Goal: Task Accomplishment & Management: Manage account settings

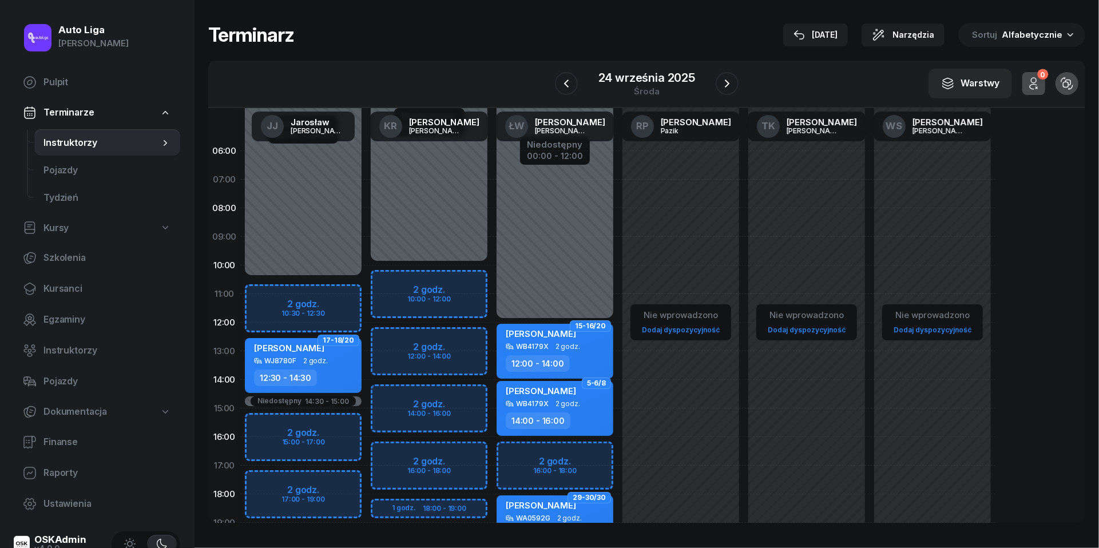
scroll to position [51, 0]
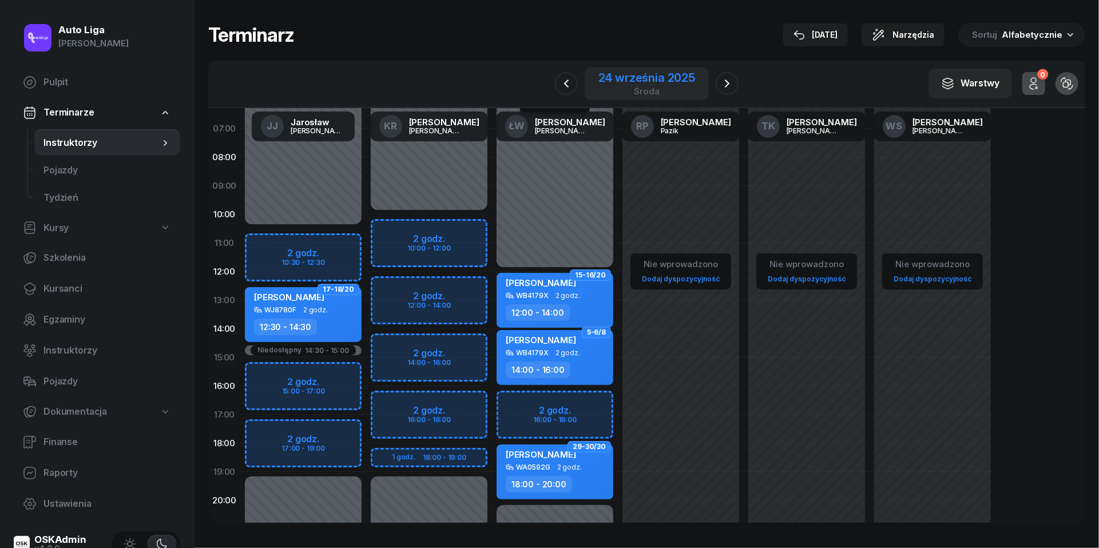
click at [645, 78] on div "24 września 2025" at bounding box center [646, 77] width 97 height 11
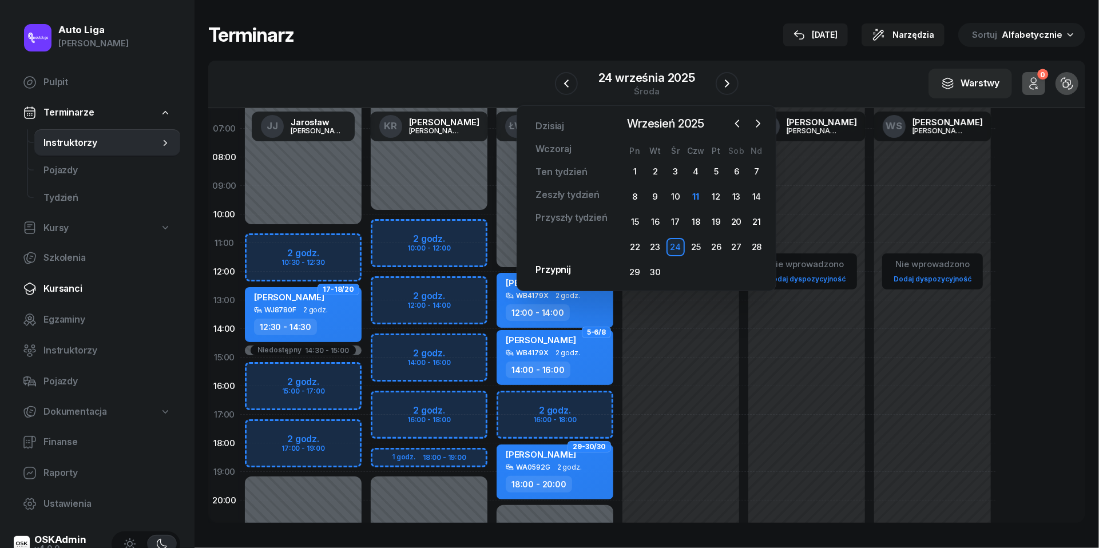
click at [77, 291] on span "Kursanci" at bounding box center [107, 288] width 128 height 15
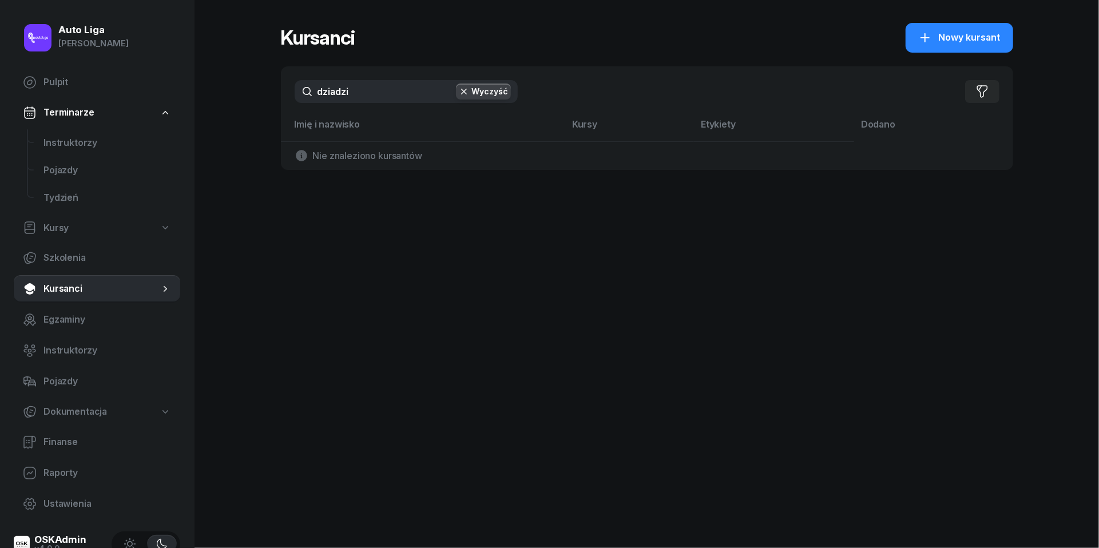
click at [369, 102] on input "dziadzi" at bounding box center [406, 91] width 223 height 23
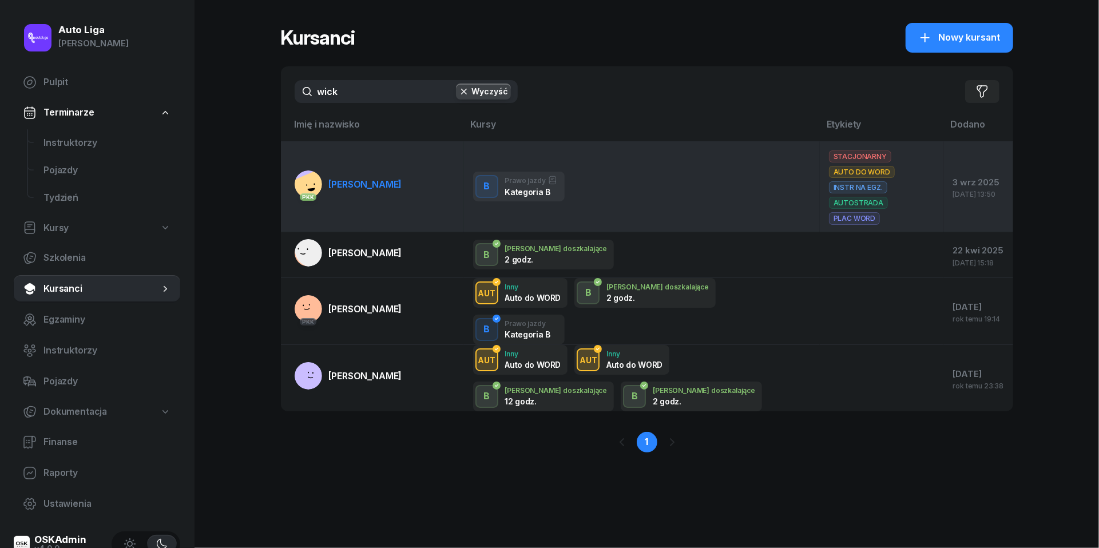
type input "wick"
click at [358, 178] on span "[PERSON_NAME]" at bounding box center [365, 183] width 73 height 11
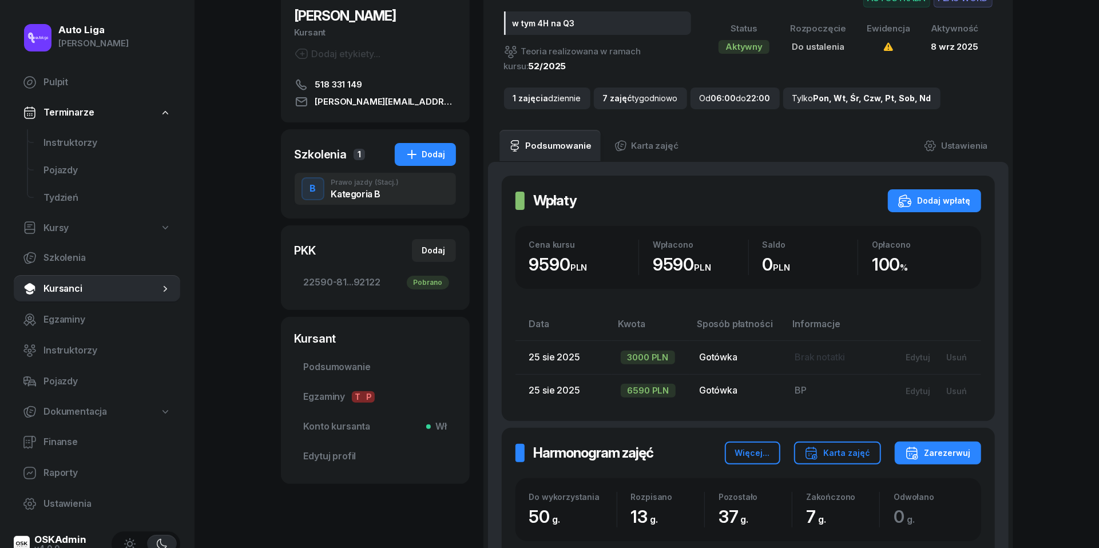
scroll to position [117, 0]
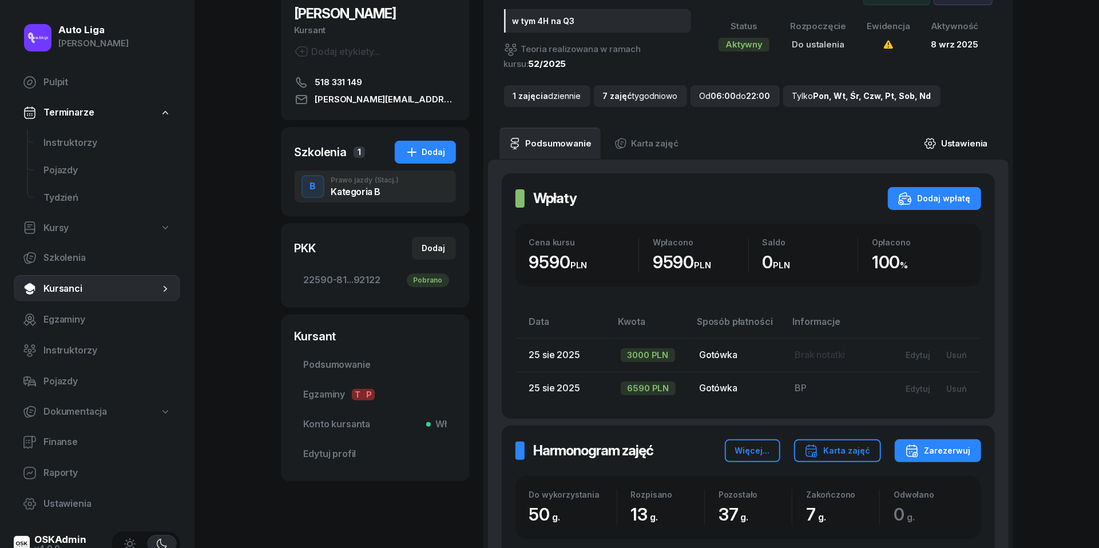
click at [955, 145] on link "Ustawienia" at bounding box center [955, 144] width 82 height 32
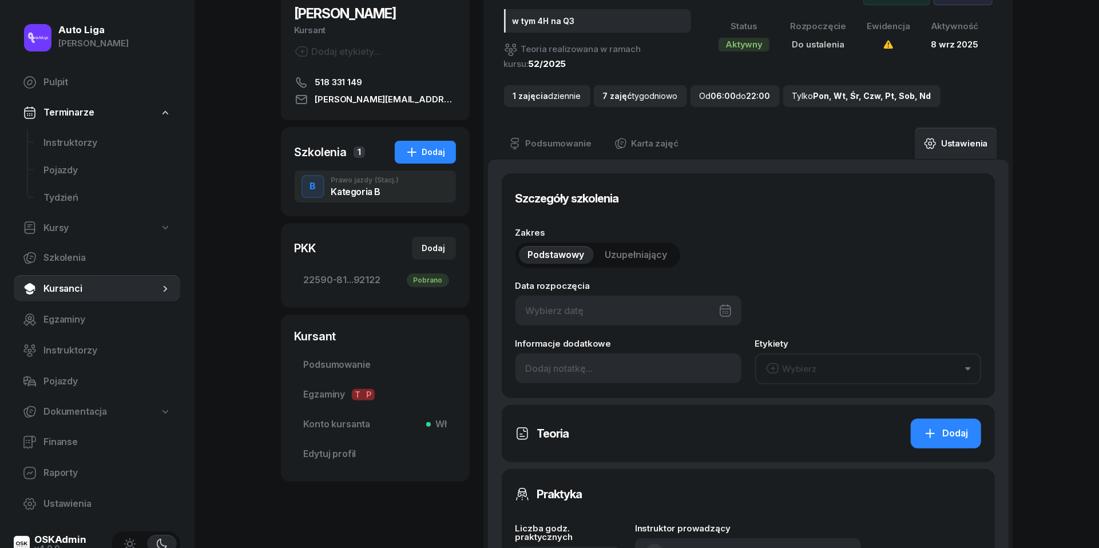
type input "w tym 4H na Q3"
type input "50"
type input "22590"
type input "81288"
type input "72190"
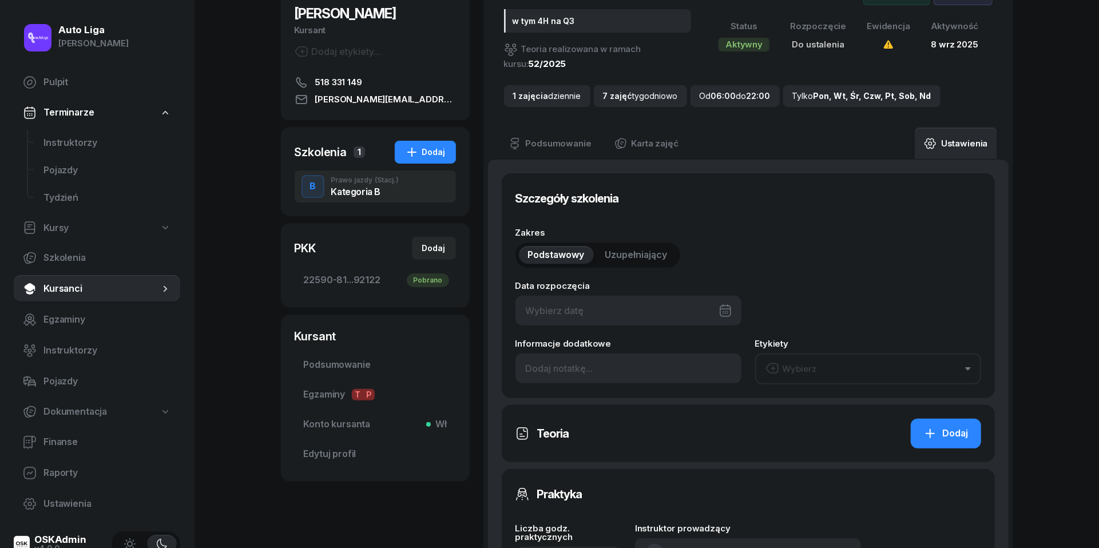
type input "92122"
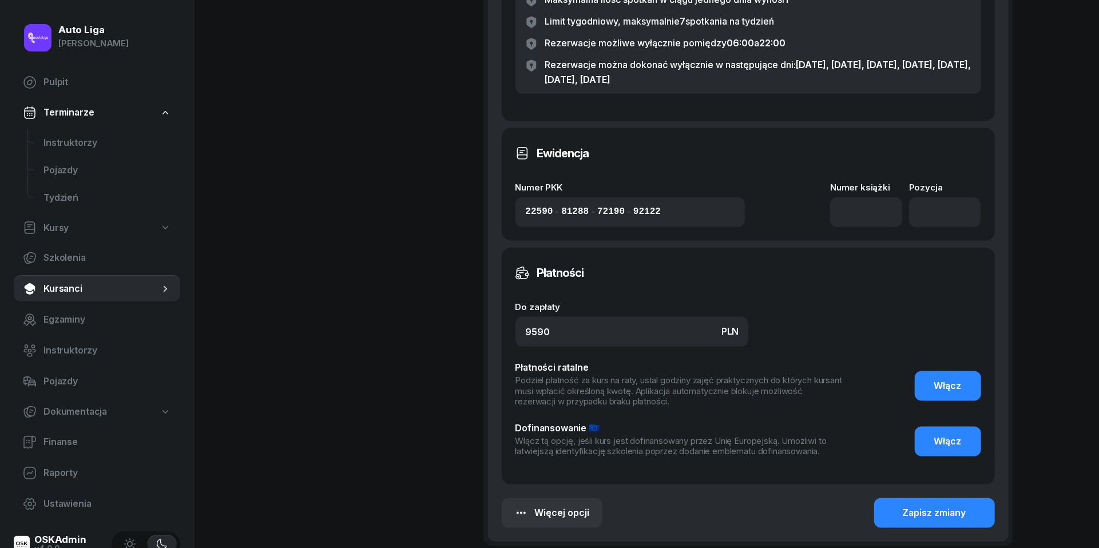
scroll to position [929, 0]
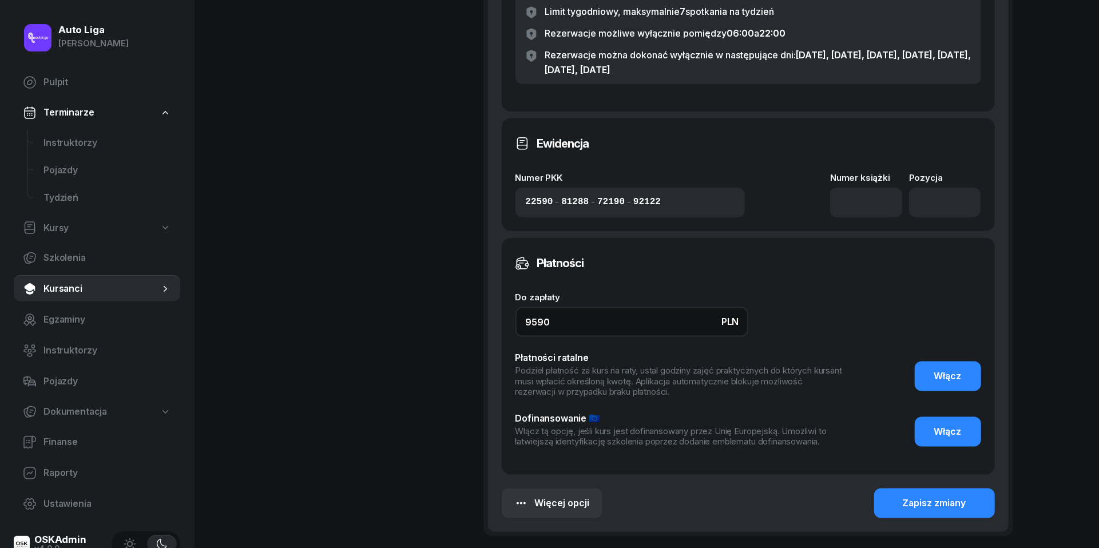
click at [536, 317] on input "9590" at bounding box center [631, 322] width 233 height 30
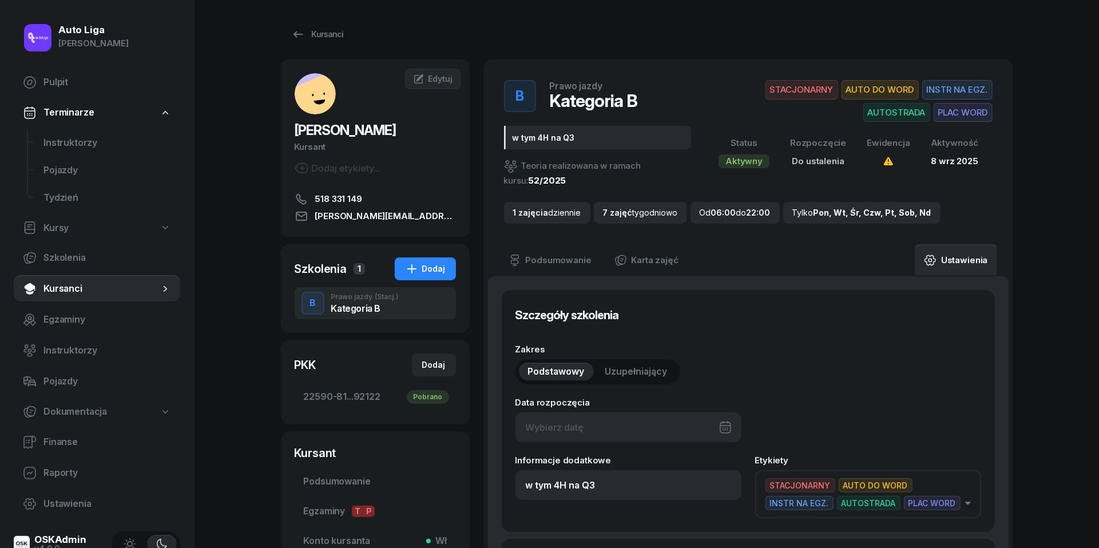
scroll to position [0, 0]
type input "9890"
click at [971, 497] on button "STACJONARNY AUTO DO WORD INSTR NA EGZ. AUTOSTRADA PLAC WORD" at bounding box center [868, 494] width 226 height 48
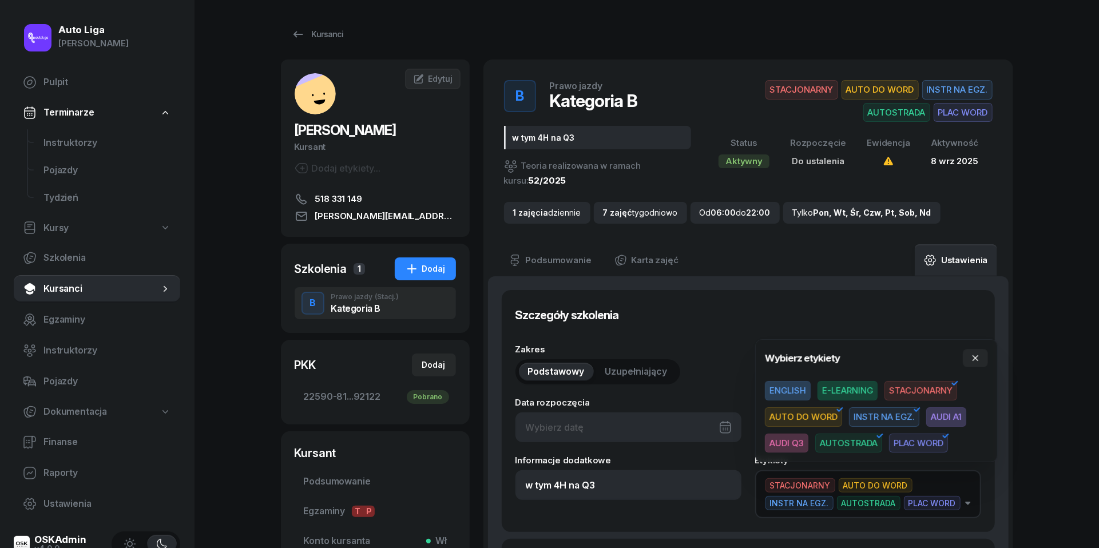
click at [946, 408] on span "AUDI A1" at bounding box center [946, 416] width 40 height 19
click at [979, 351] on button "button" at bounding box center [974, 358] width 25 height 18
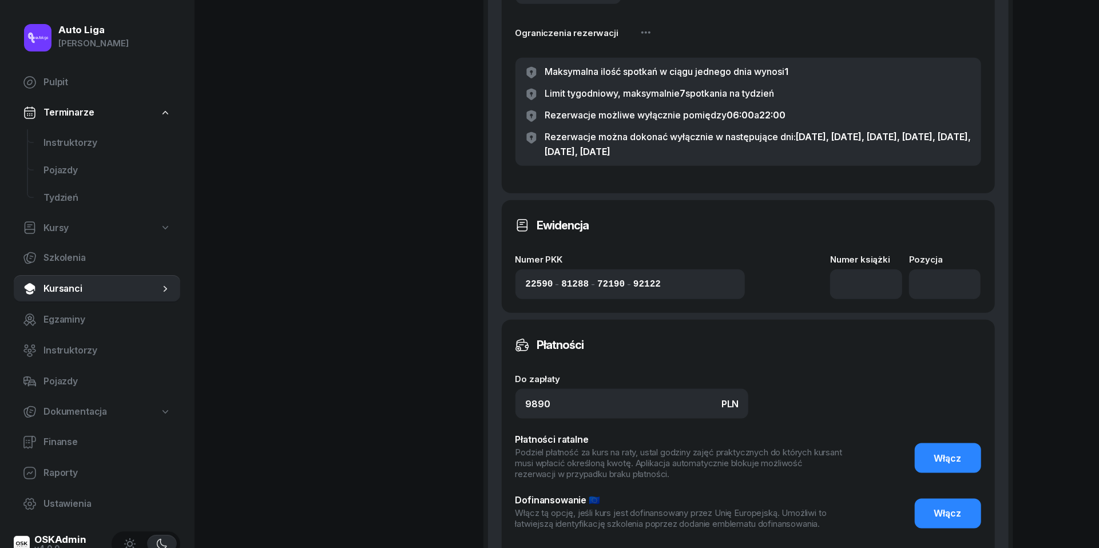
scroll to position [866, 0]
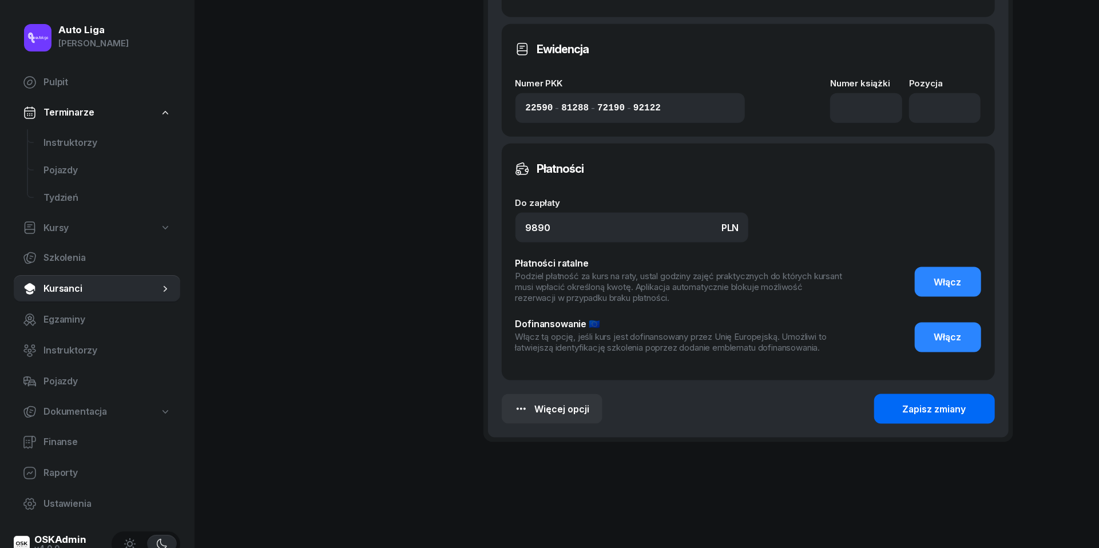
click at [968, 396] on button "Zapisz zmiany" at bounding box center [934, 409] width 121 height 30
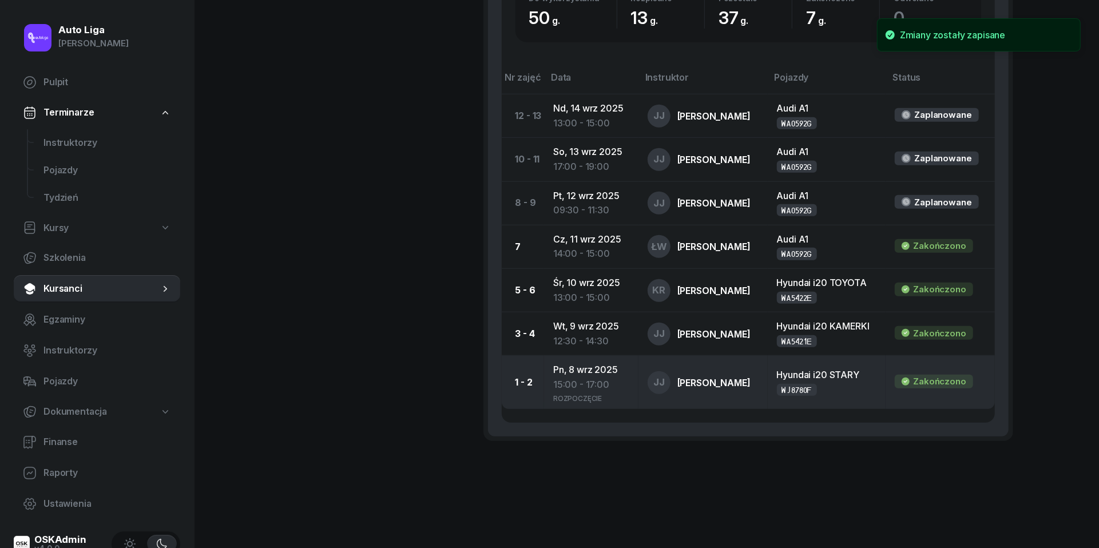
scroll to position [612, 0]
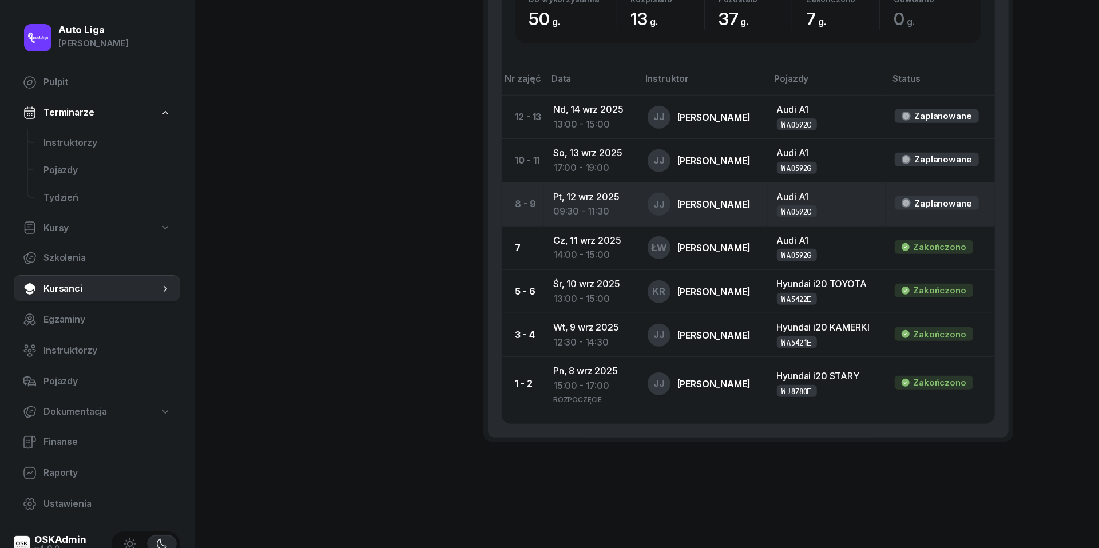
click at [600, 193] on td "Pt, [DATE] 09:30 - 11:30" at bounding box center [591, 203] width 94 height 43
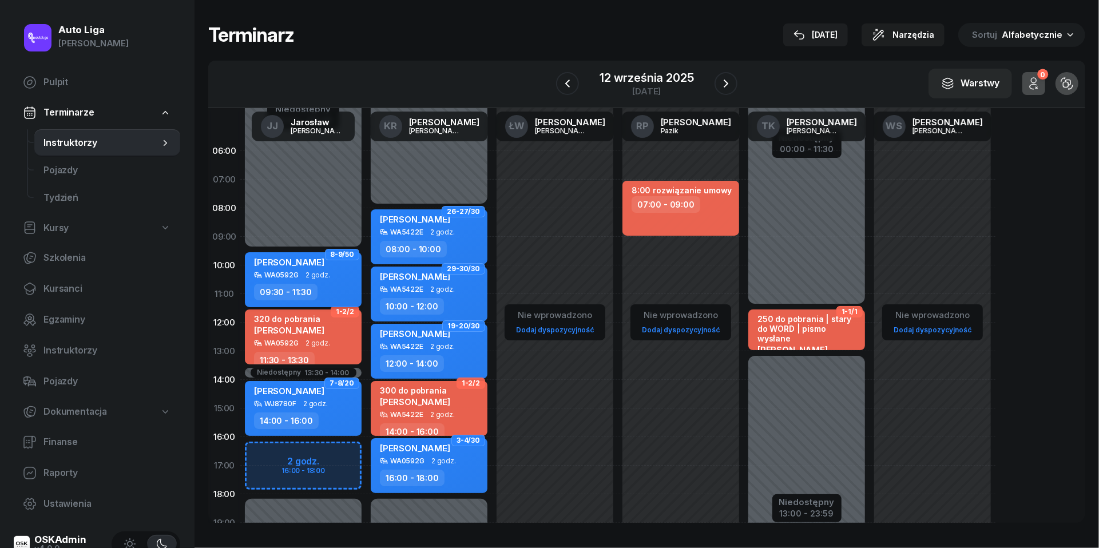
click at [307, 276] on span "2 godz." at bounding box center [317, 275] width 25 height 8
select select "09"
select select "30"
select select "11"
select select "30"
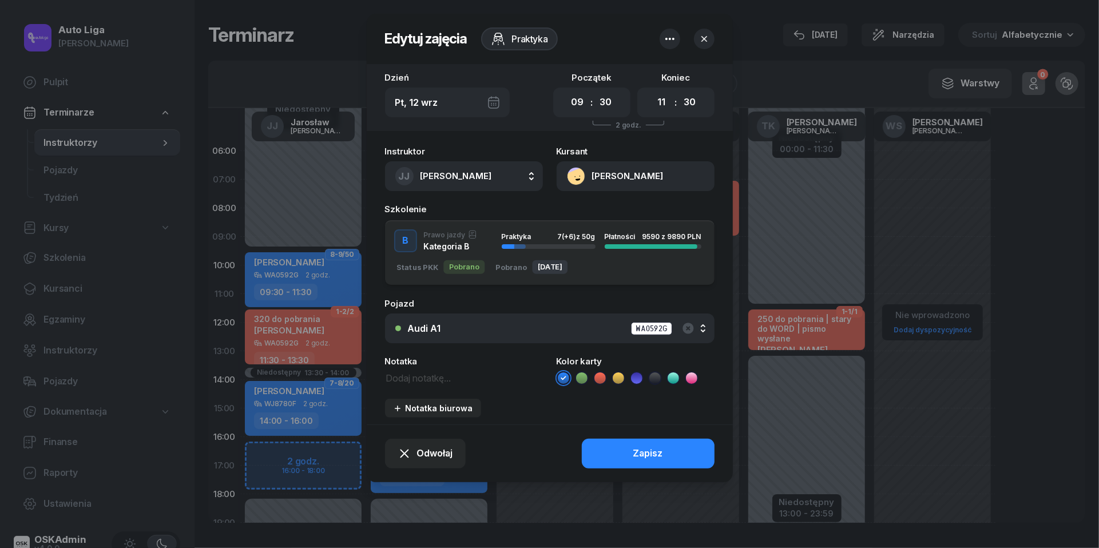
click at [416, 380] on textarea at bounding box center [464, 377] width 158 height 14
type textarea "300 do pobrania"
click at [602, 379] on icon at bounding box center [599, 377] width 11 height 11
click at [633, 442] on button "Zapisz" at bounding box center [648, 454] width 133 height 30
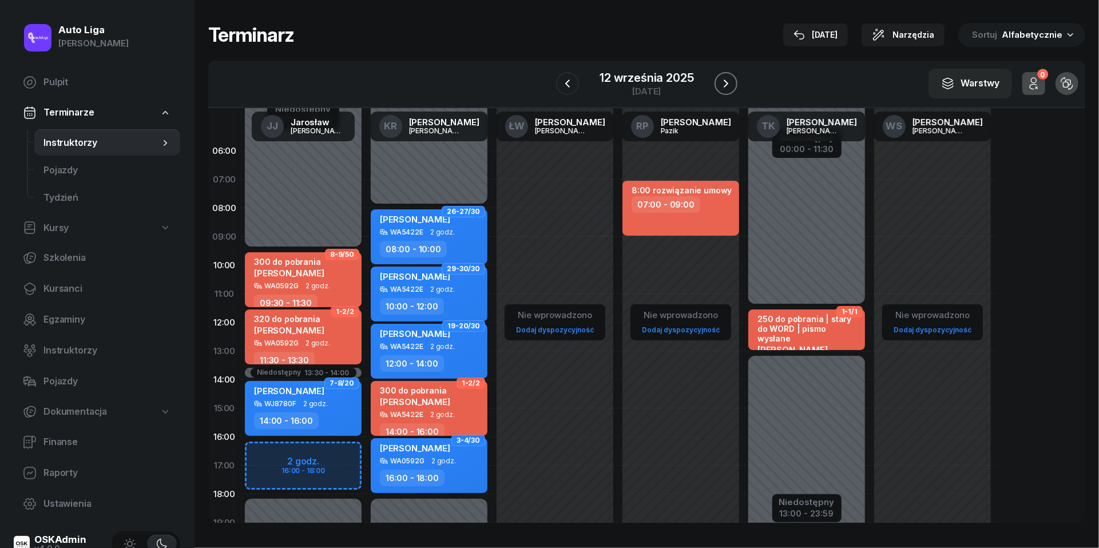
click at [732, 74] on button "button" at bounding box center [725, 83] width 23 height 23
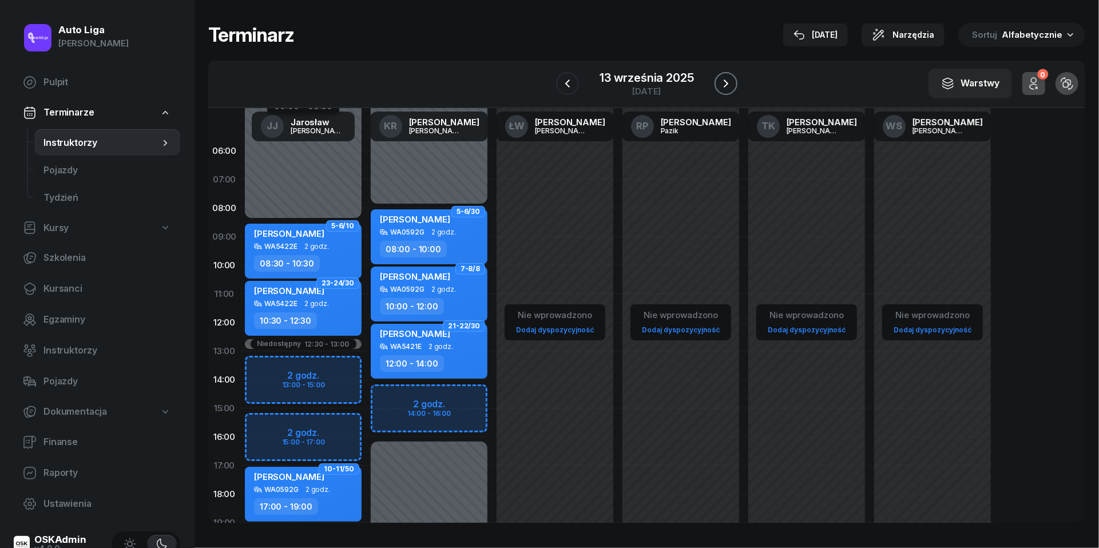
click at [732, 74] on button "button" at bounding box center [725, 83] width 23 height 23
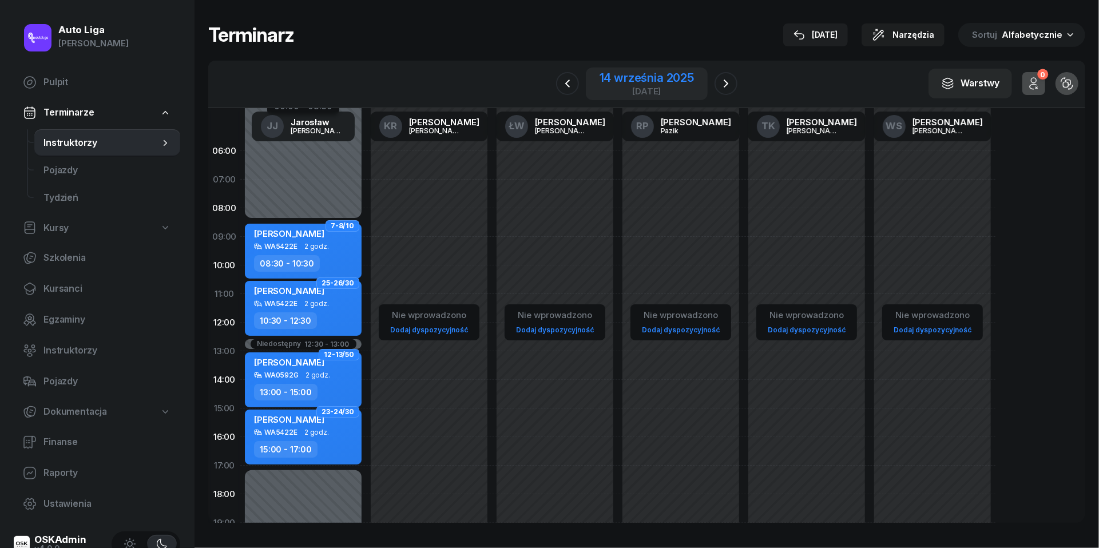
click at [630, 94] on div "[DATE]" at bounding box center [646, 91] width 94 height 9
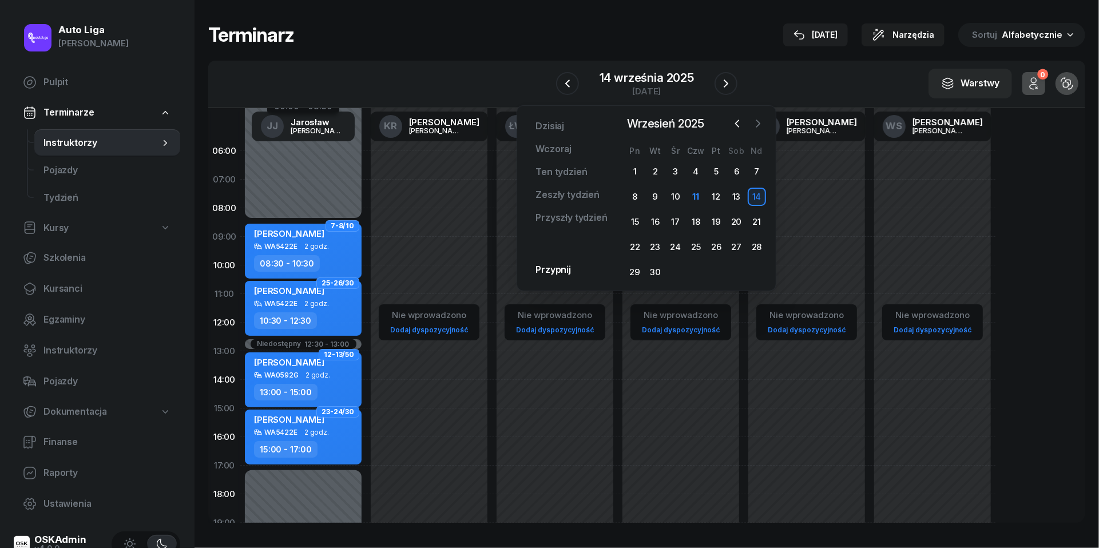
click at [763, 124] on icon "button" at bounding box center [757, 123] width 11 height 11
click at [737, 197] on div "11" at bounding box center [736, 197] width 18 height 18
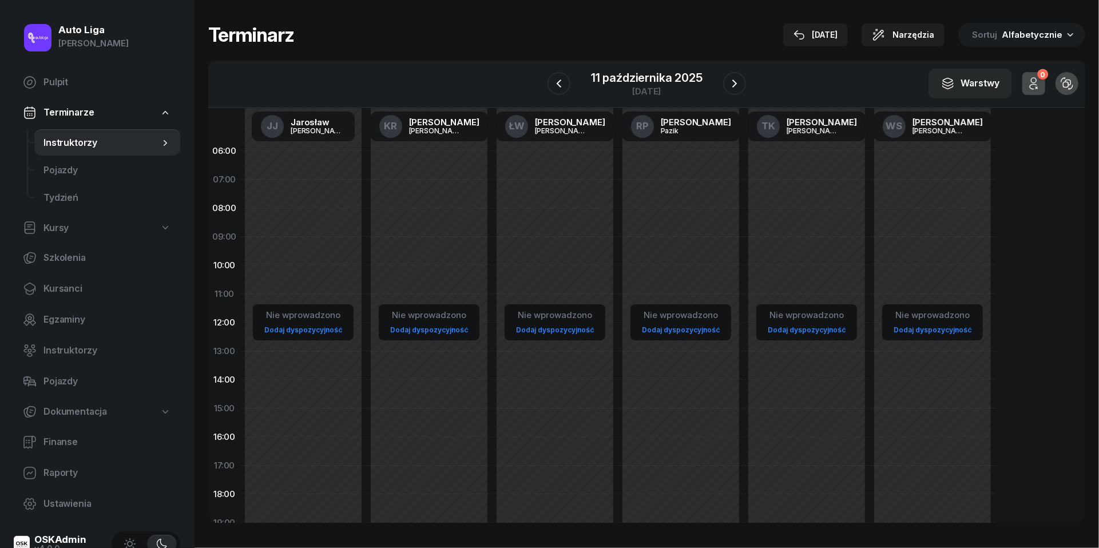
click at [805, 197] on div "Nie wprowadzono Dodaj dyspozycyjność" at bounding box center [806, 408] width 126 height 543
select select "07"
select select "09"
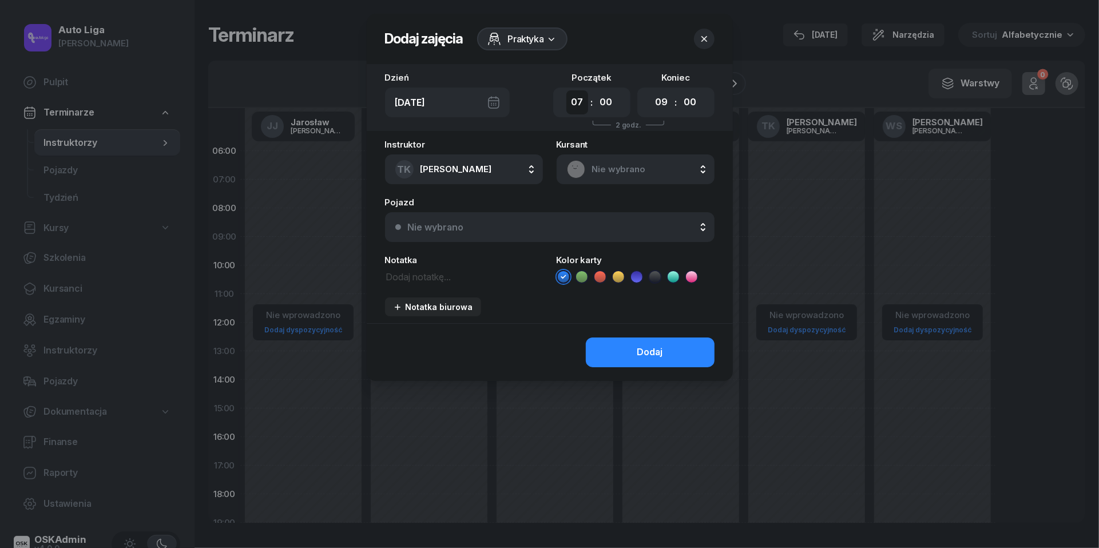
select select "11"
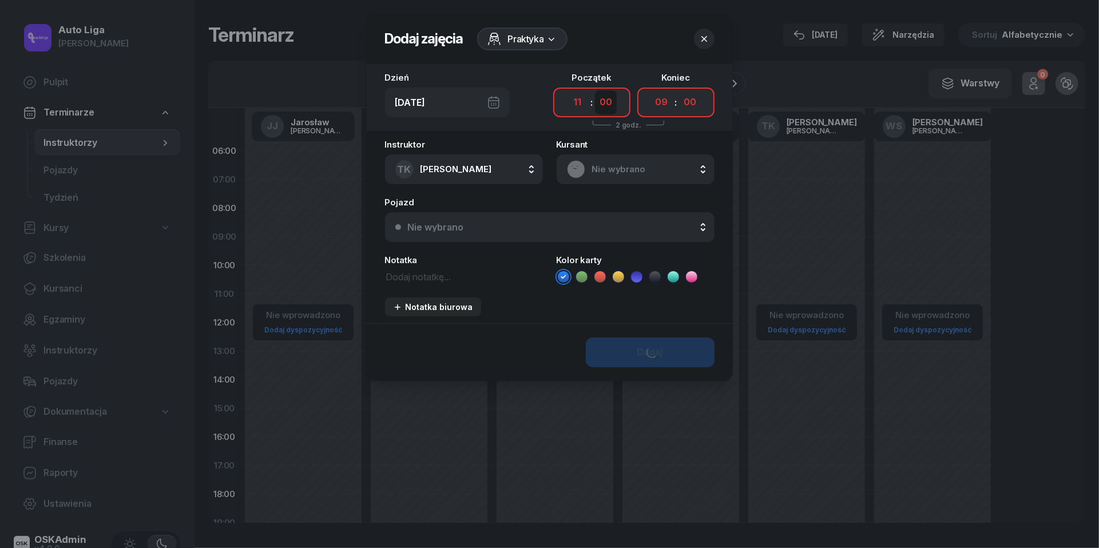
select select "40"
select select "13"
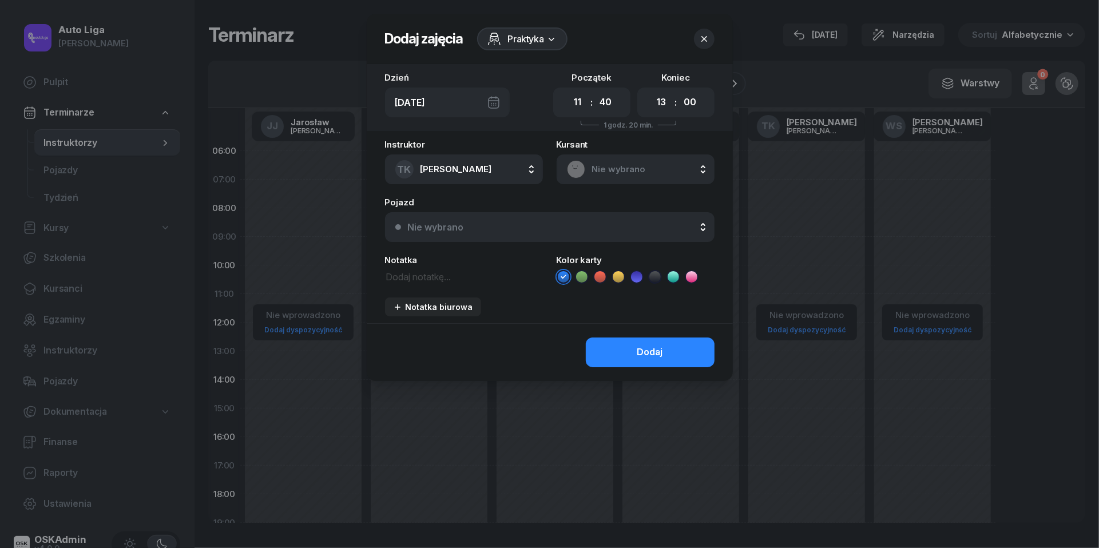
click at [467, 276] on textarea at bounding box center [464, 276] width 158 height 14
click at [707, 39] on icon "button" at bounding box center [703, 38] width 11 height 11
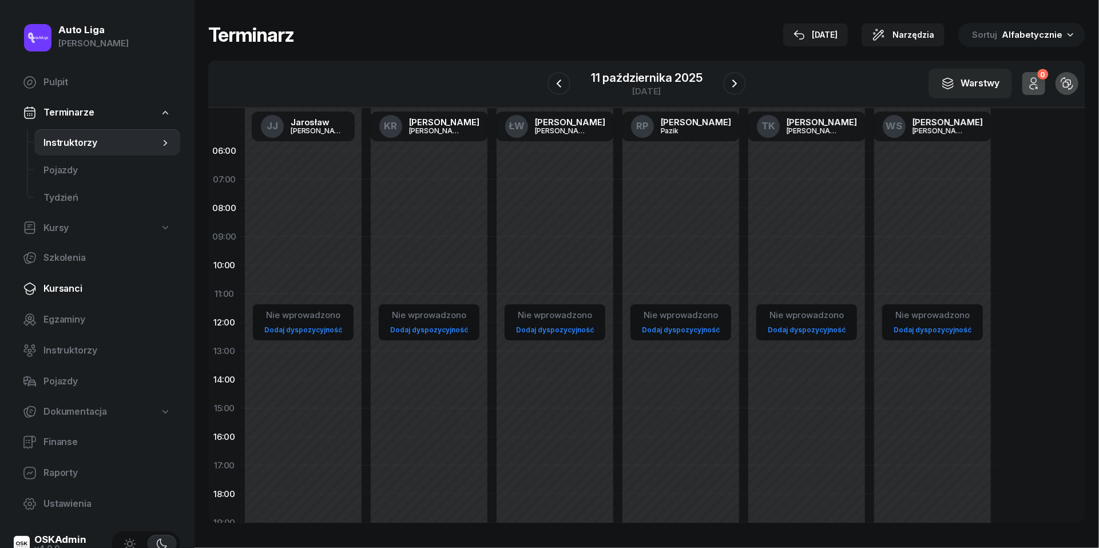
click at [60, 296] on link "Kursanci" at bounding box center [97, 288] width 166 height 27
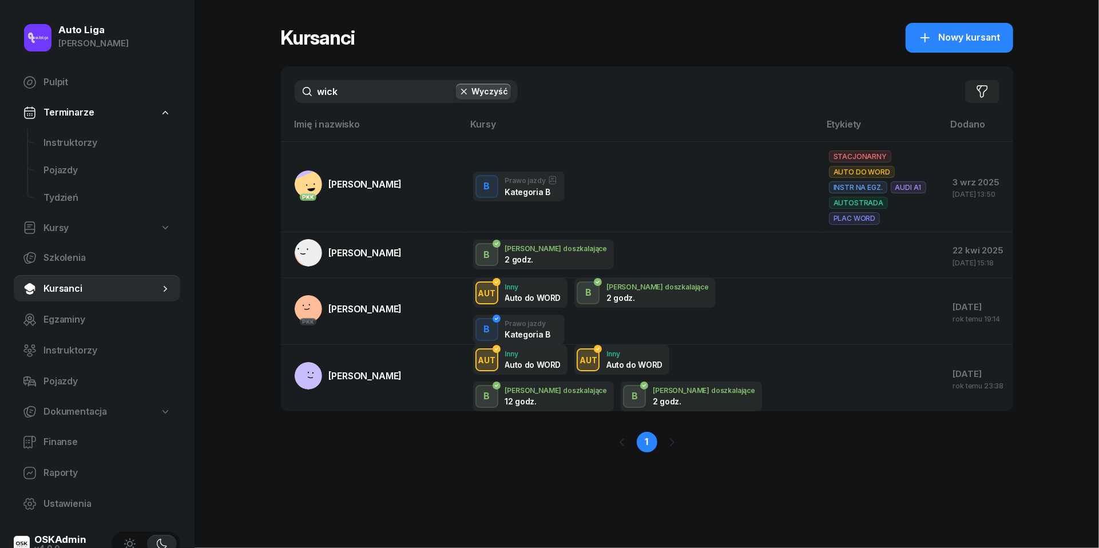
click at [345, 104] on div "wick Wyczyść Filtruj" at bounding box center [647, 91] width 732 height 50
click at [348, 99] on input "wick" at bounding box center [406, 91] width 223 height 23
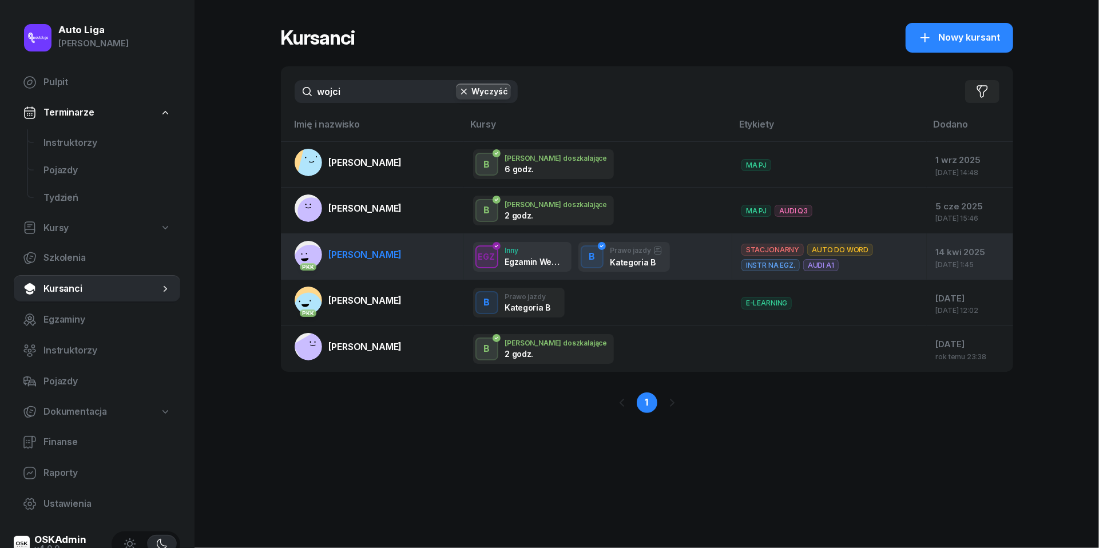
type input "wojci"
click at [394, 259] on link "PKK [PERSON_NAME]" at bounding box center [349, 254] width 108 height 27
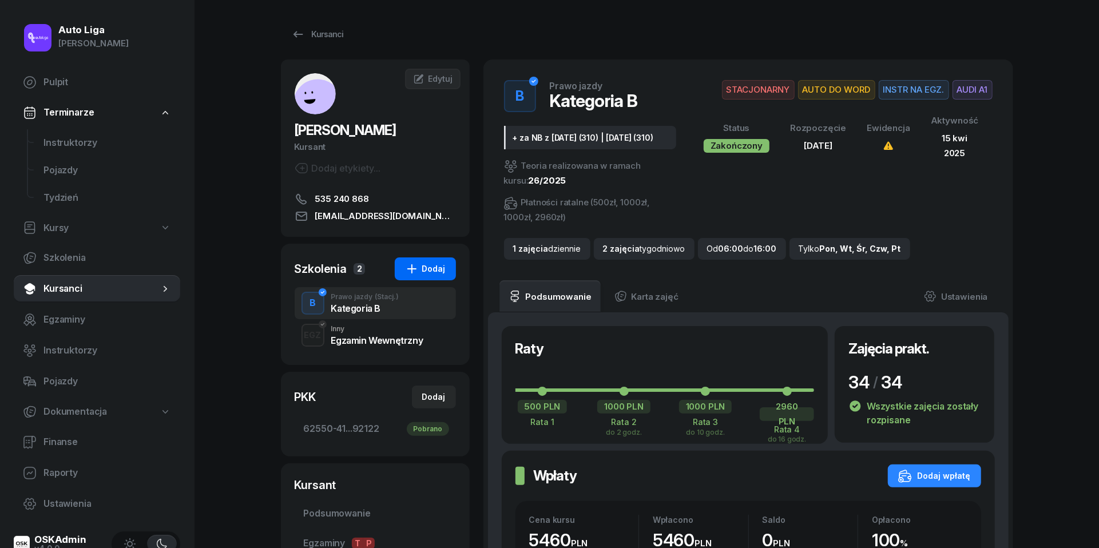
click at [432, 271] on div "Dodaj" at bounding box center [425, 269] width 41 height 14
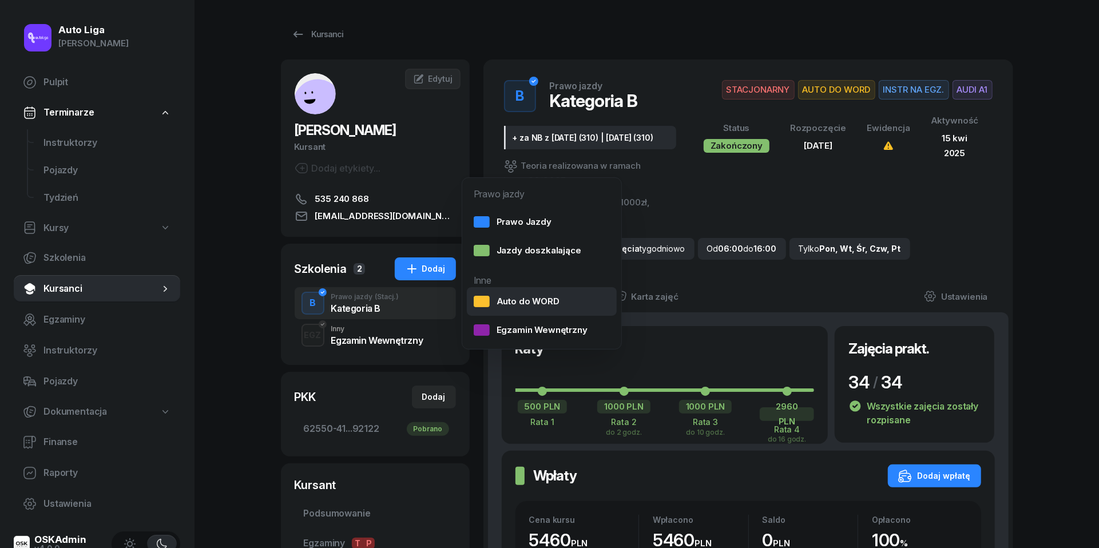
click at [508, 307] on div "Auto do WORD" at bounding box center [517, 301] width 86 height 15
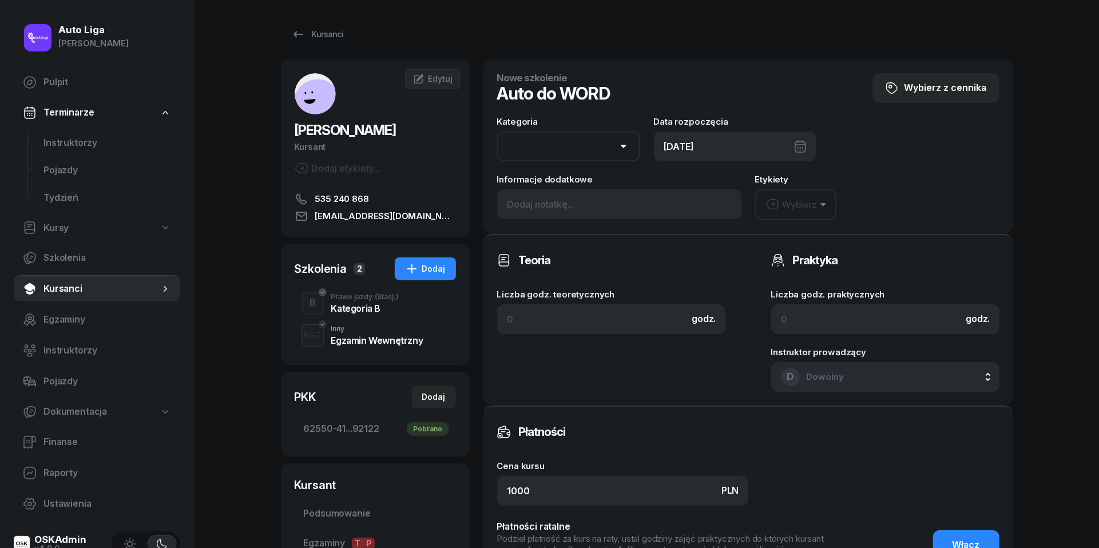
select select "B"
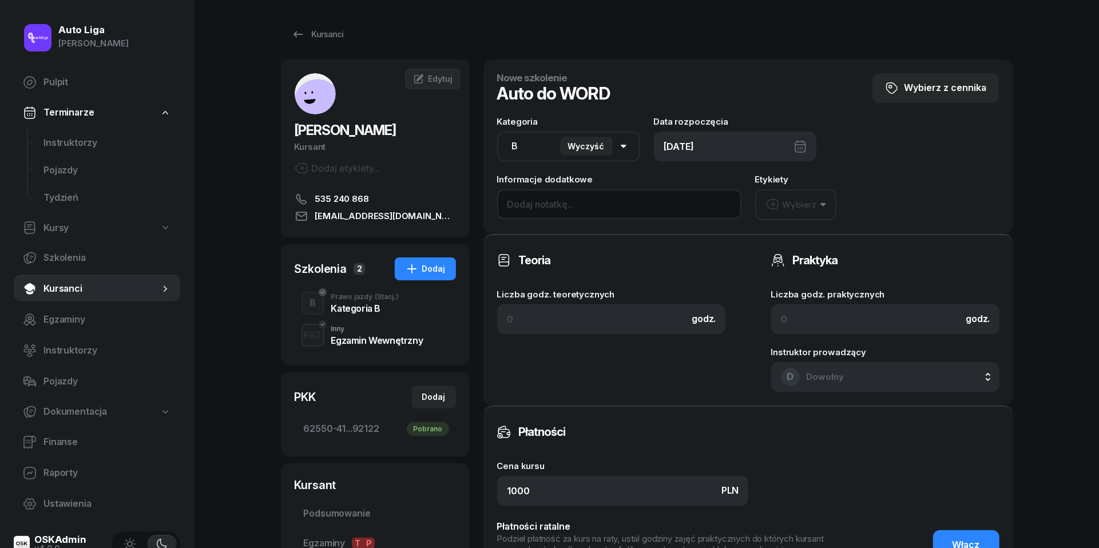
click at [568, 206] on input at bounding box center [619, 204] width 244 height 30
type input "Audi A1 do WORD | instr. do WORD | opłacone w kursie"
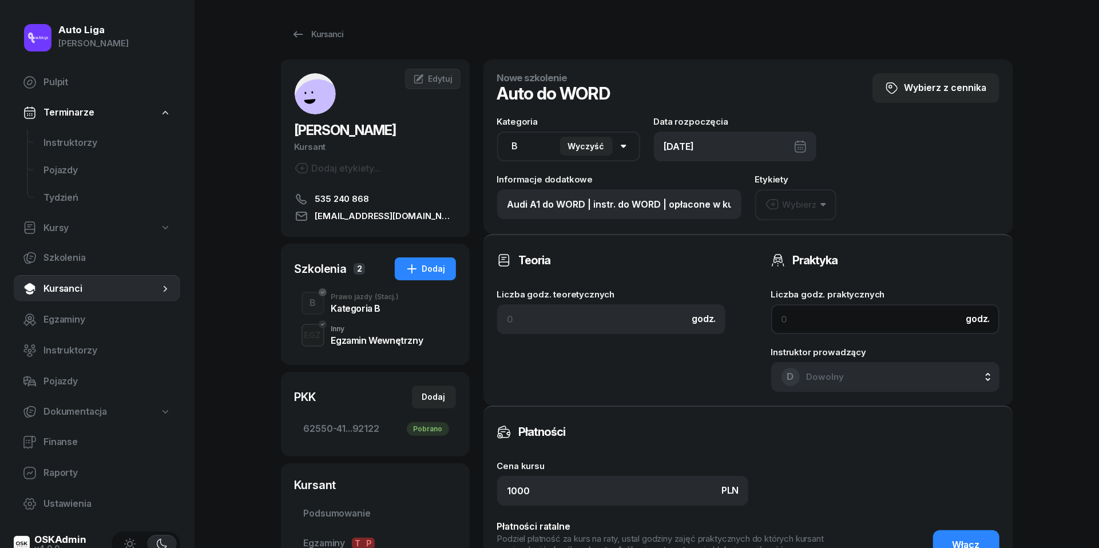
click at [809, 325] on input at bounding box center [885, 319] width 228 height 30
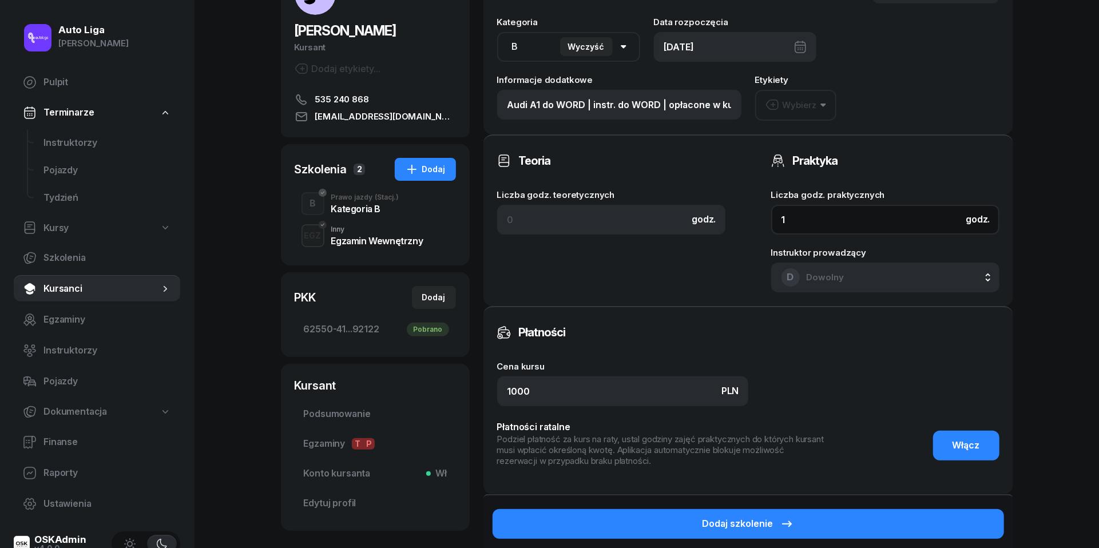
scroll to position [112, 0]
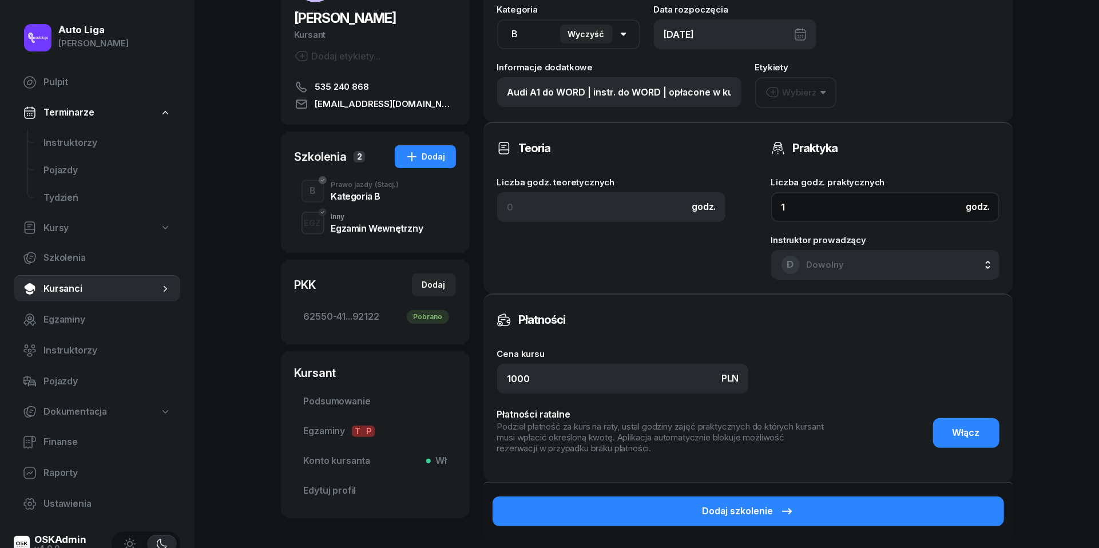
type input "1"
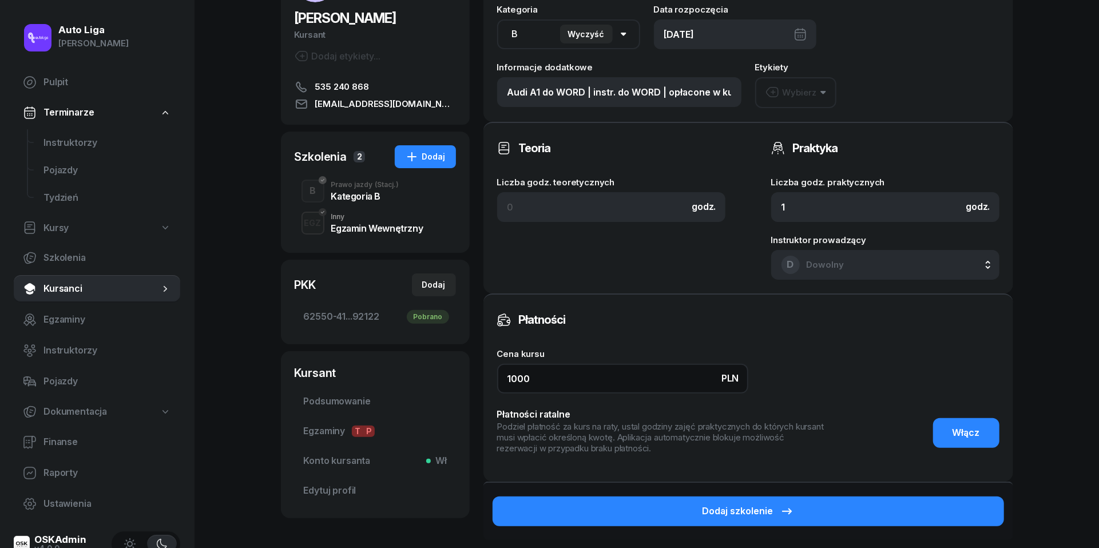
click at [586, 376] on input "1000" at bounding box center [622, 379] width 251 height 30
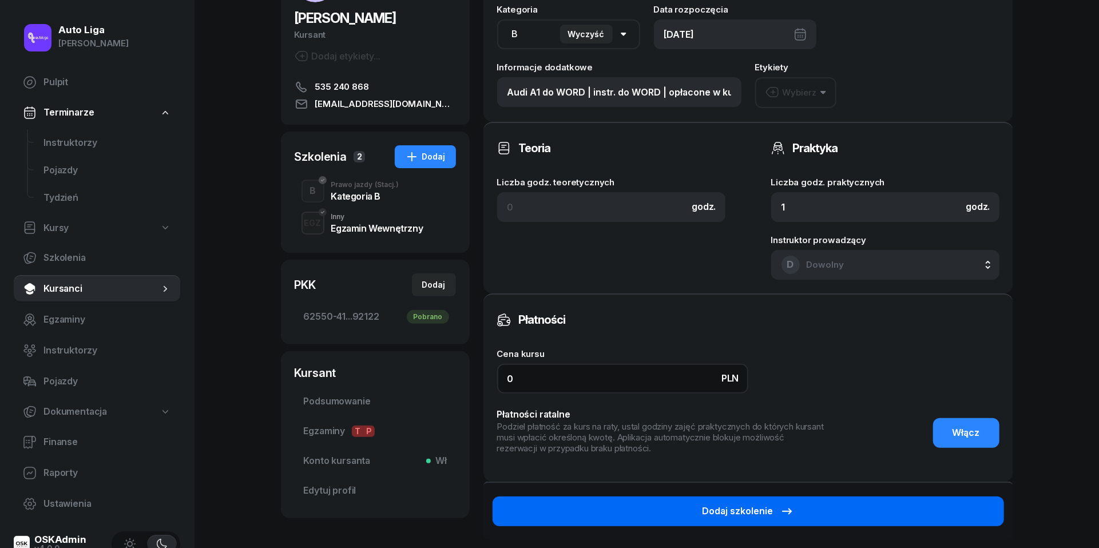
type input "0"
click at [797, 509] on button "Dodaj szkolenie" at bounding box center [747, 511] width 511 height 30
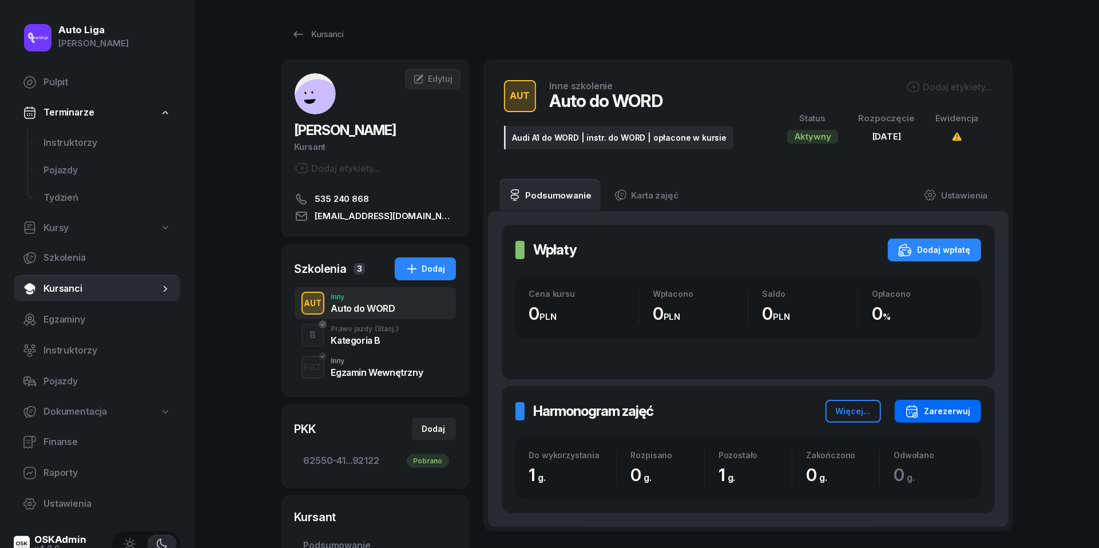
click at [966, 410] on div "Zarezerwuj" at bounding box center [938, 411] width 66 height 14
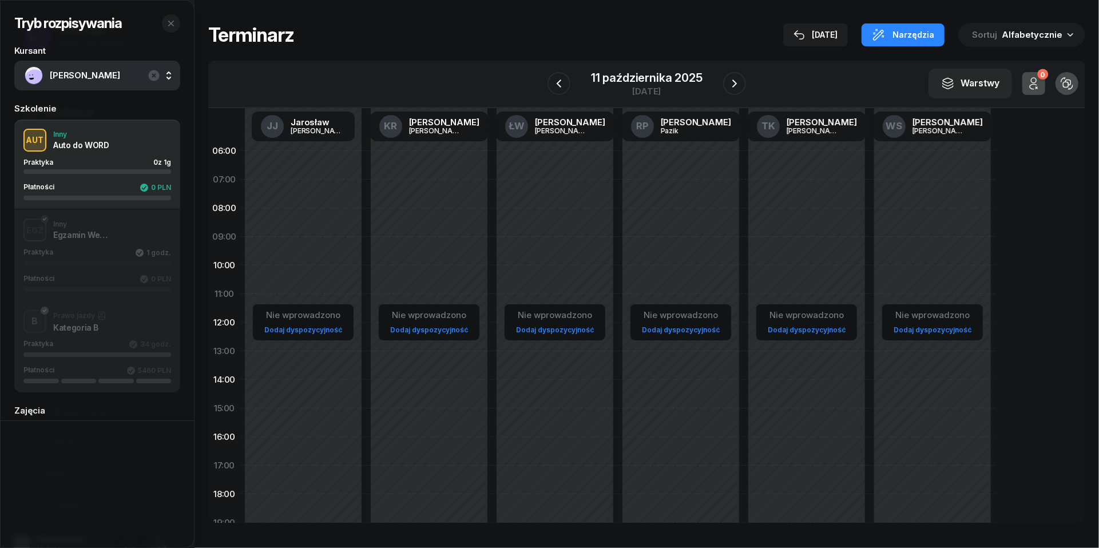
click at [425, 190] on div "Nie wprowadzono Dodaj dyspozycyjność" at bounding box center [429, 408] width 126 height 543
select select "07"
select select "09"
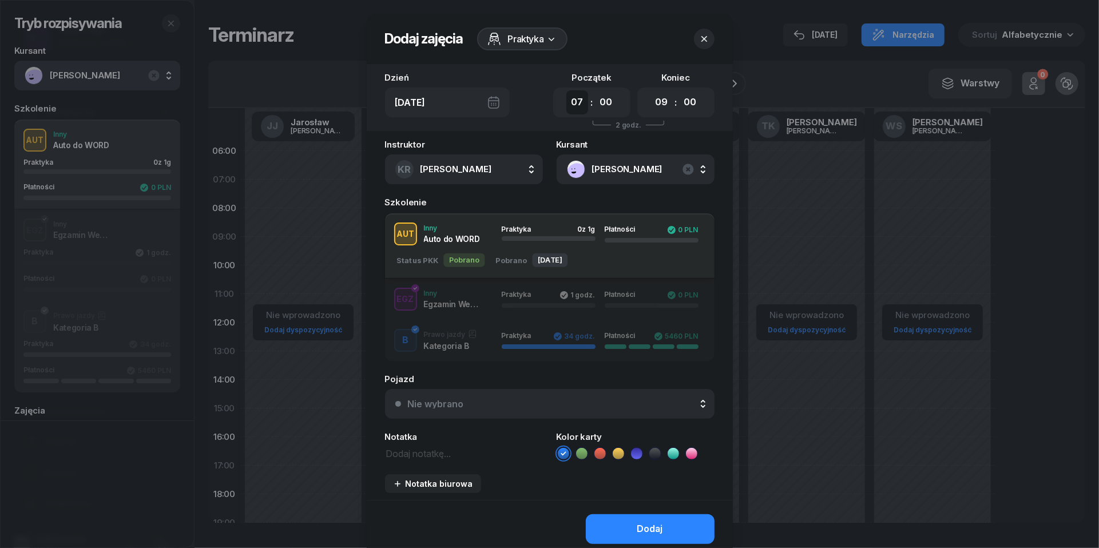
select select "11"
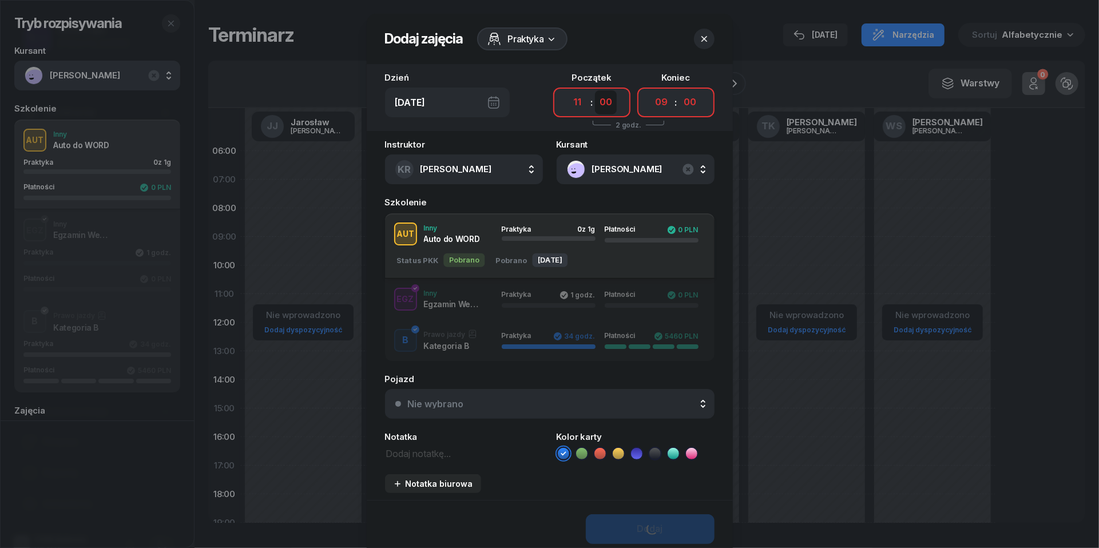
select select "40"
select select "13"
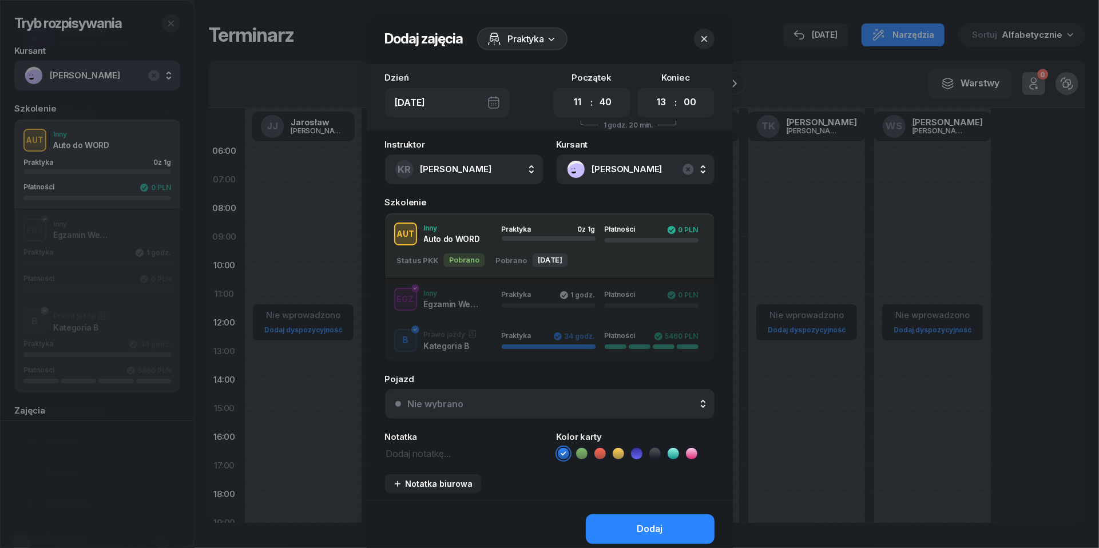
click at [533, 407] on div "Nie wybrano" at bounding box center [556, 403] width 296 height 9
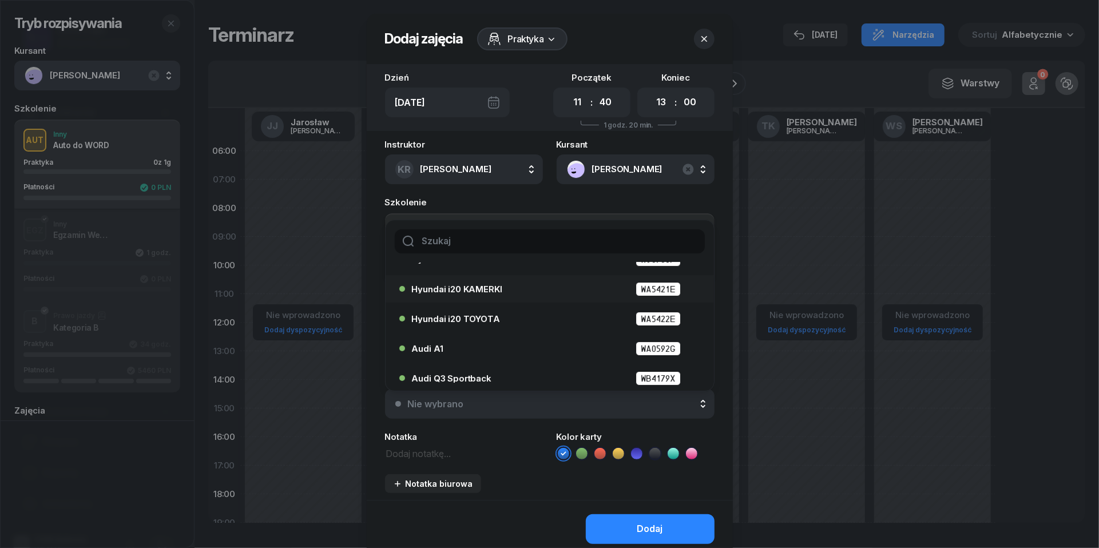
scroll to position [50, 0]
click at [485, 340] on div "Audi A1 WA0592G" at bounding box center [552, 347] width 281 height 14
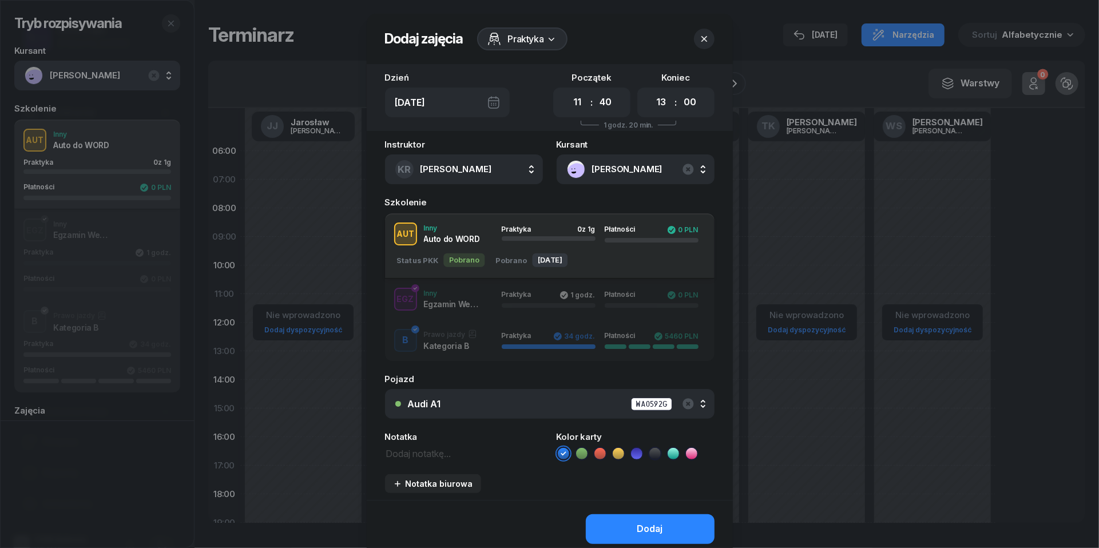
click at [440, 454] on textarea at bounding box center [464, 453] width 158 height 14
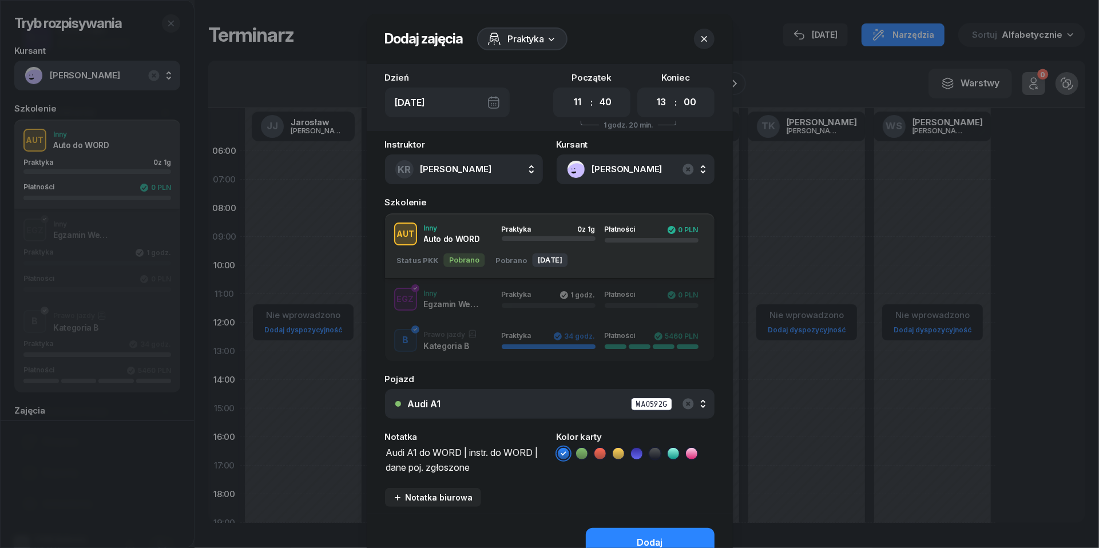
type textarea "Audi A1 do WORD | instr. do WORD | dane poj. zgłoszone"
click at [675, 451] on icon at bounding box center [672, 453] width 11 height 11
click at [655, 538] on div "Dodaj" at bounding box center [650, 542] width 26 height 15
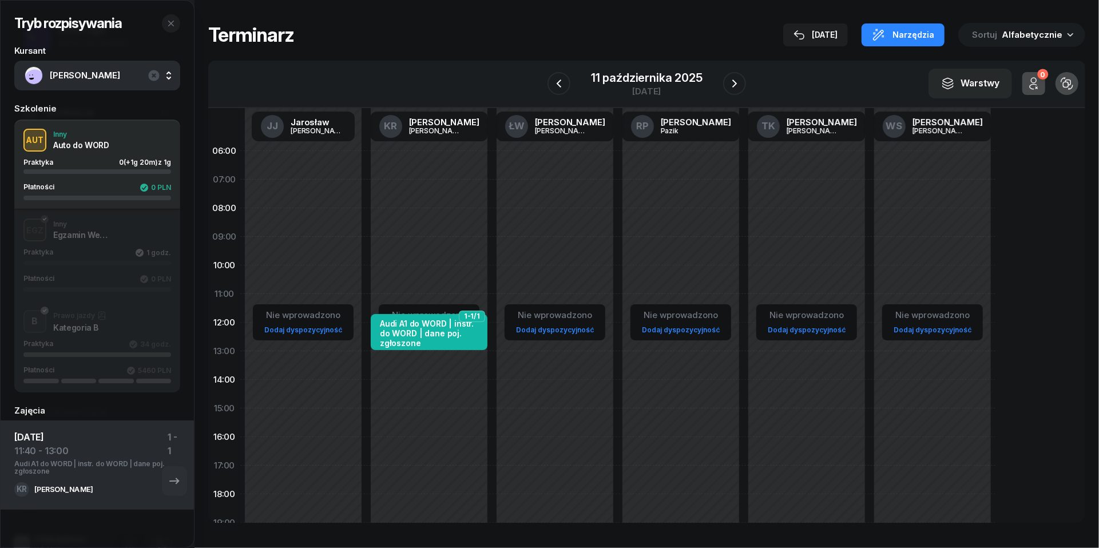
click at [419, 309] on div "Nie wprowadzono" at bounding box center [428, 315] width 87 height 15
select select "08"
select select "16"
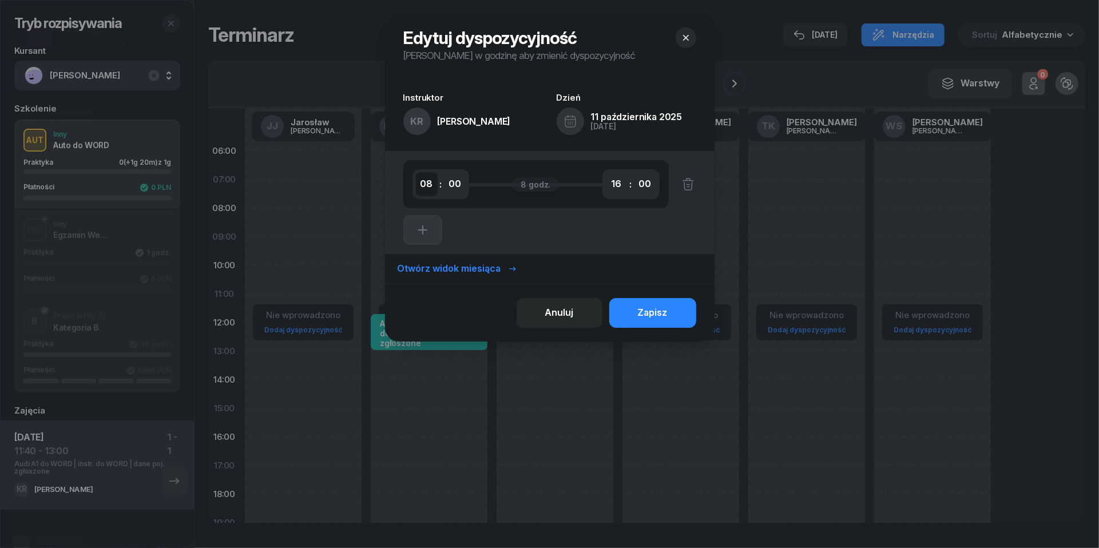
select select "11"
select select "40"
select select "13"
click at [664, 308] on div "Zapisz" at bounding box center [653, 312] width 30 height 15
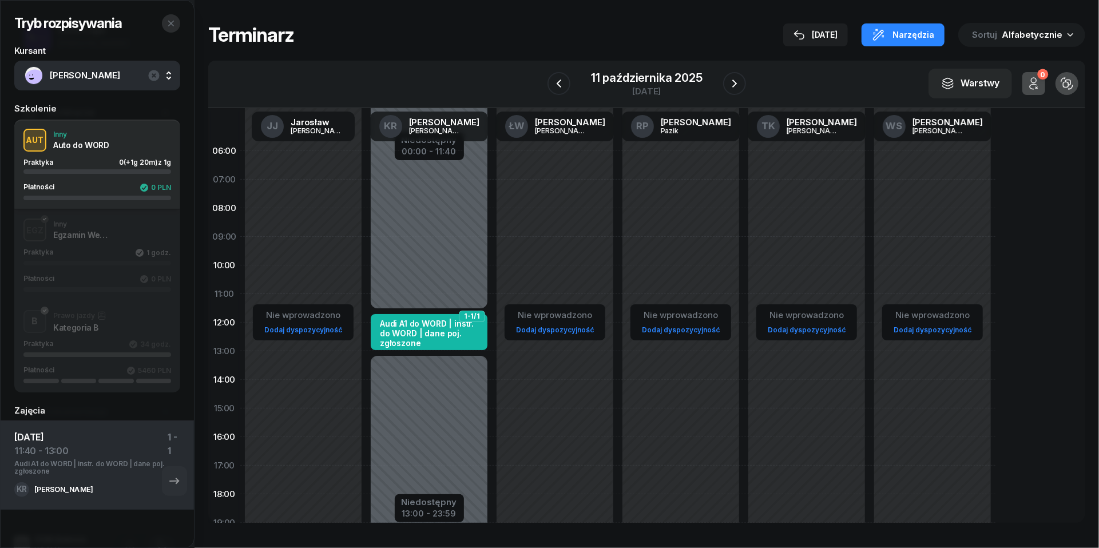
click at [169, 23] on icon "button" at bounding box center [170, 23] width 9 height 9
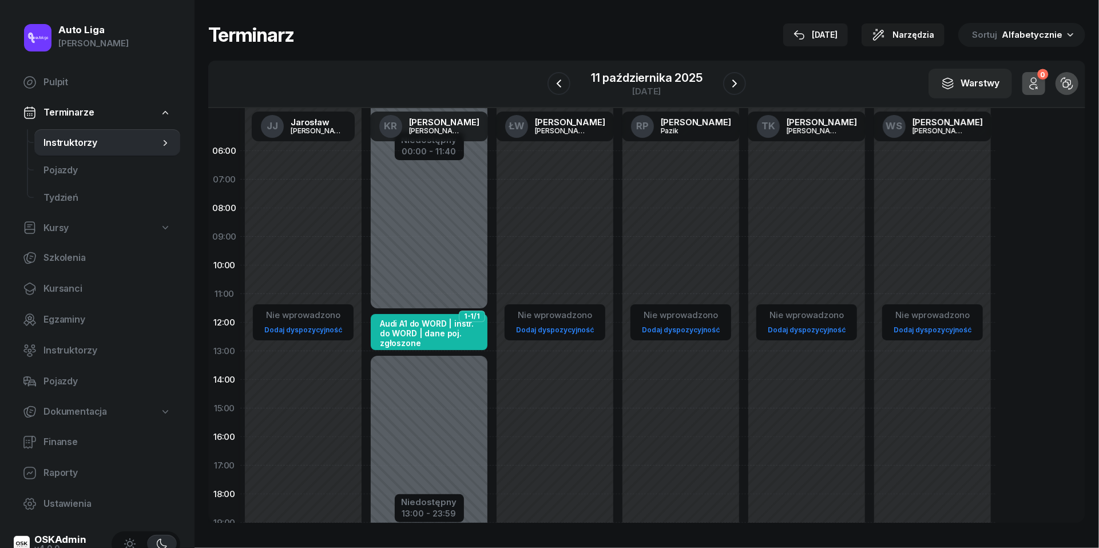
click at [65, 145] on span "Instruktorzy" at bounding box center [101, 143] width 116 height 15
click at [744, 83] on button "button" at bounding box center [734, 83] width 23 height 23
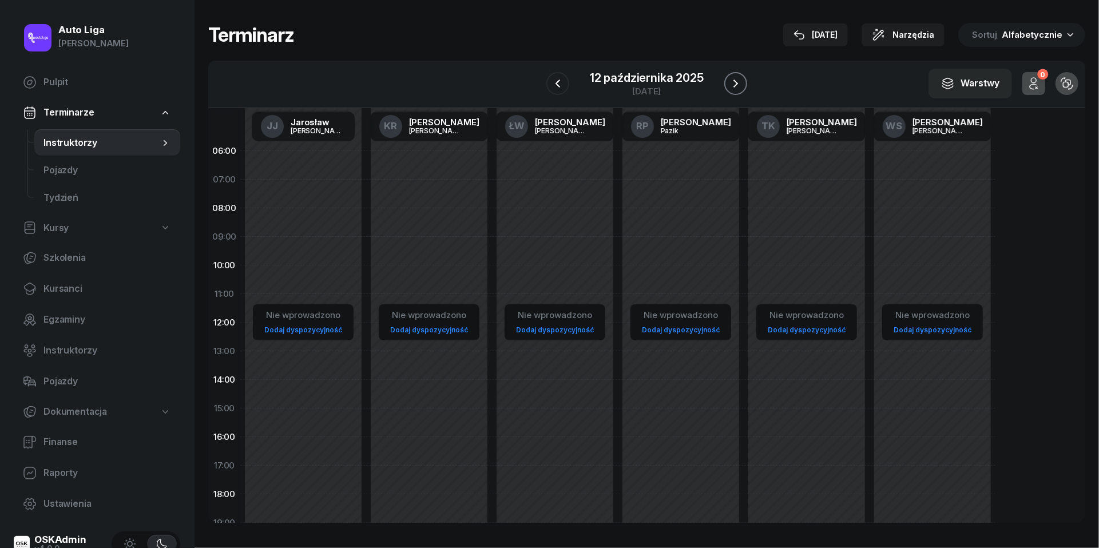
click at [743, 83] on button "button" at bounding box center [735, 83] width 23 height 23
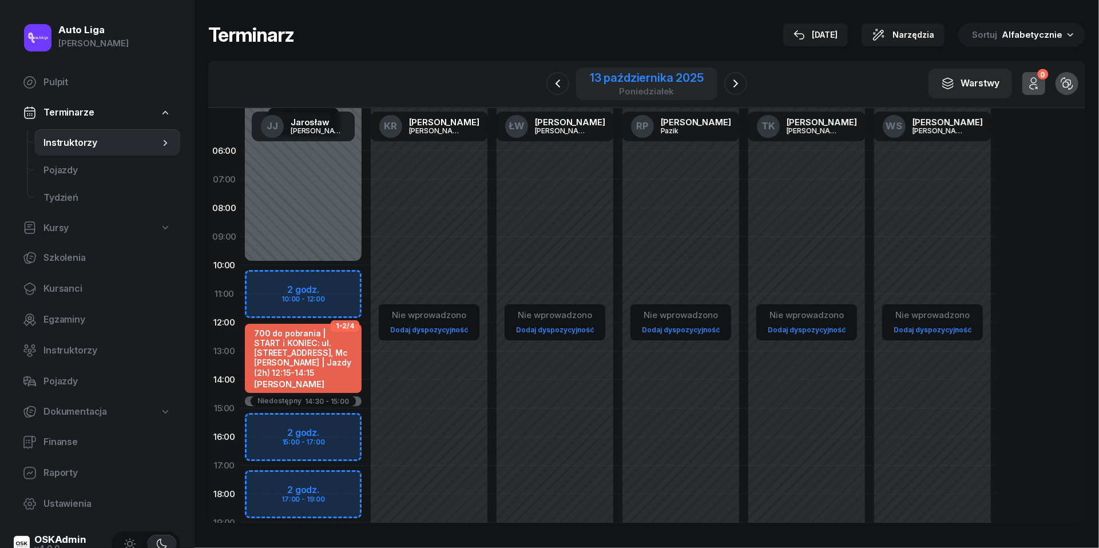
click at [681, 83] on div "13 października 2025" at bounding box center [647, 77] width 114 height 11
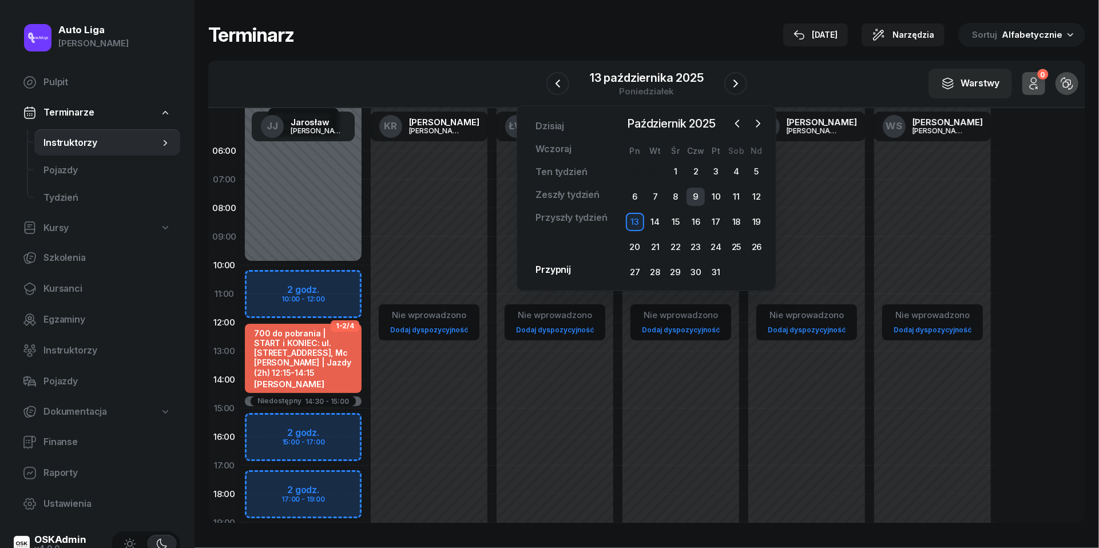
click at [694, 194] on div "9" at bounding box center [695, 197] width 18 height 18
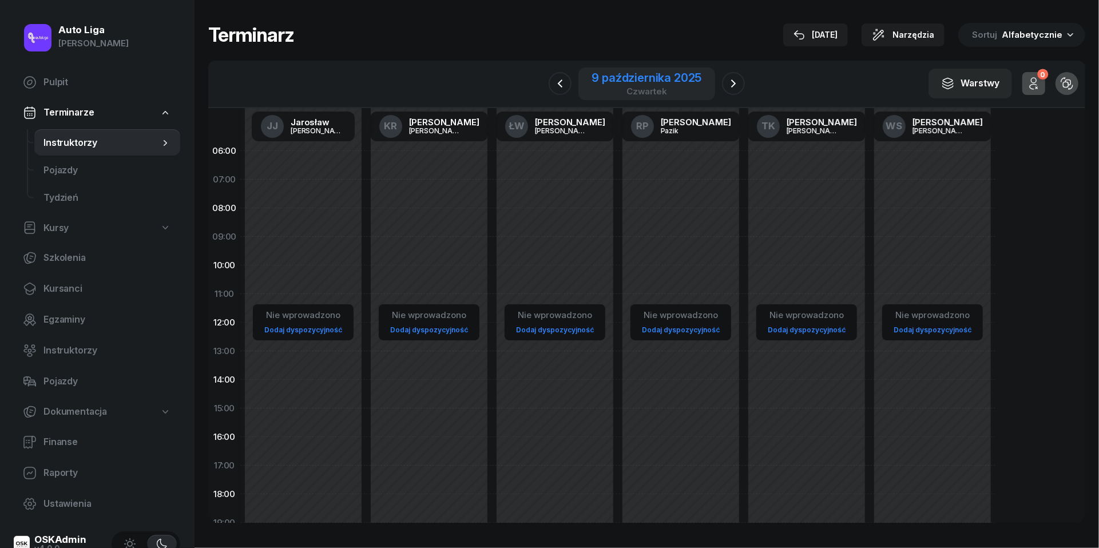
click at [655, 78] on div "9 października 2025" at bounding box center [647, 77] width 110 height 11
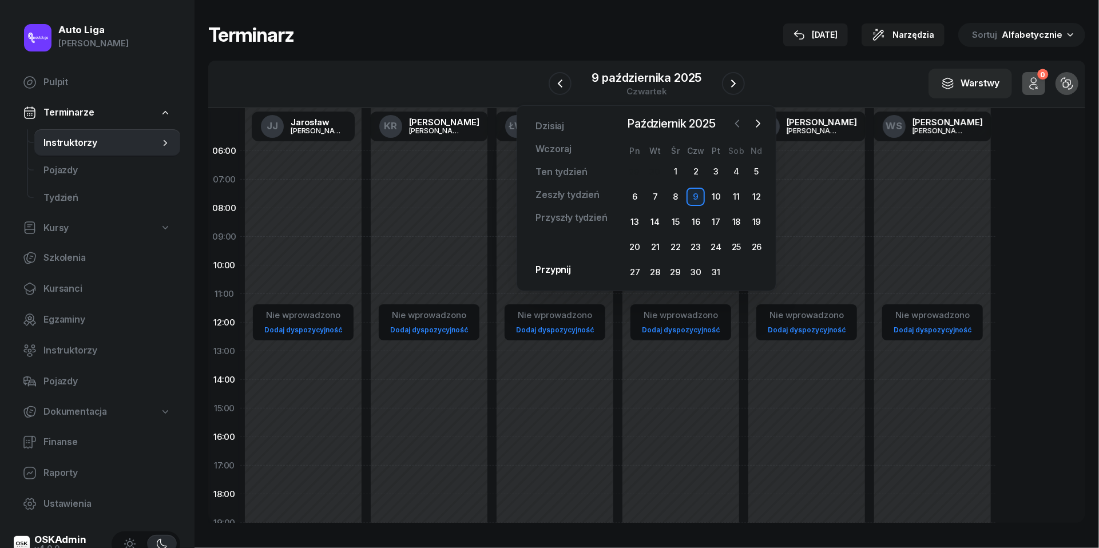
click at [742, 120] on icon "button" at bounding box center [736, 123] width 11 height 11
click at [698, 197] on div "11" at bounding box center [695, 197] width 18 height 18
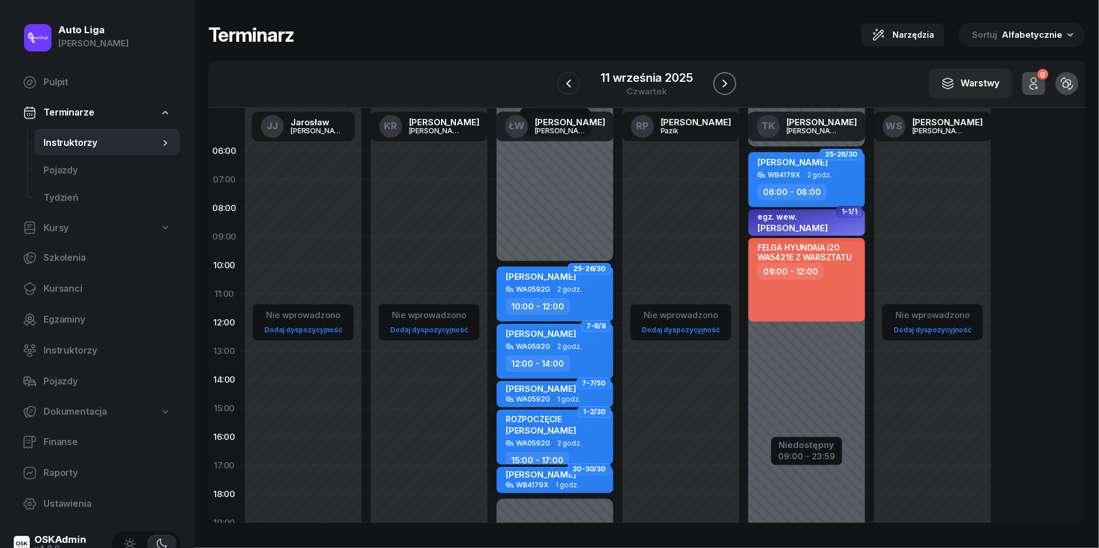
click at [733, 82] on button "button" at bounding box center [724, 83] width 23 height 23
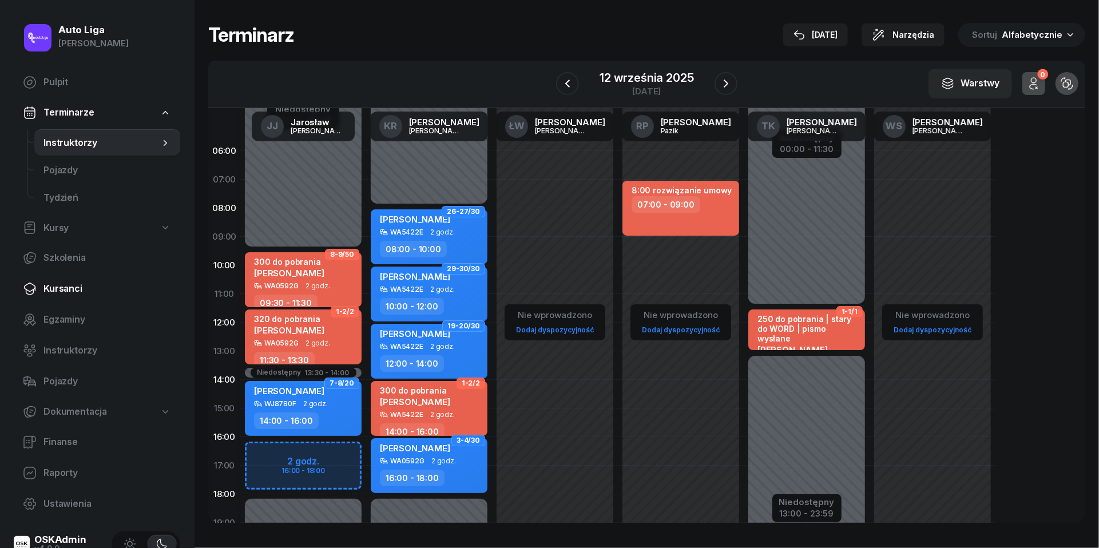
click at [92, 280] on link "Kursanci" at bounding box center [97, 288] width 166 height 27
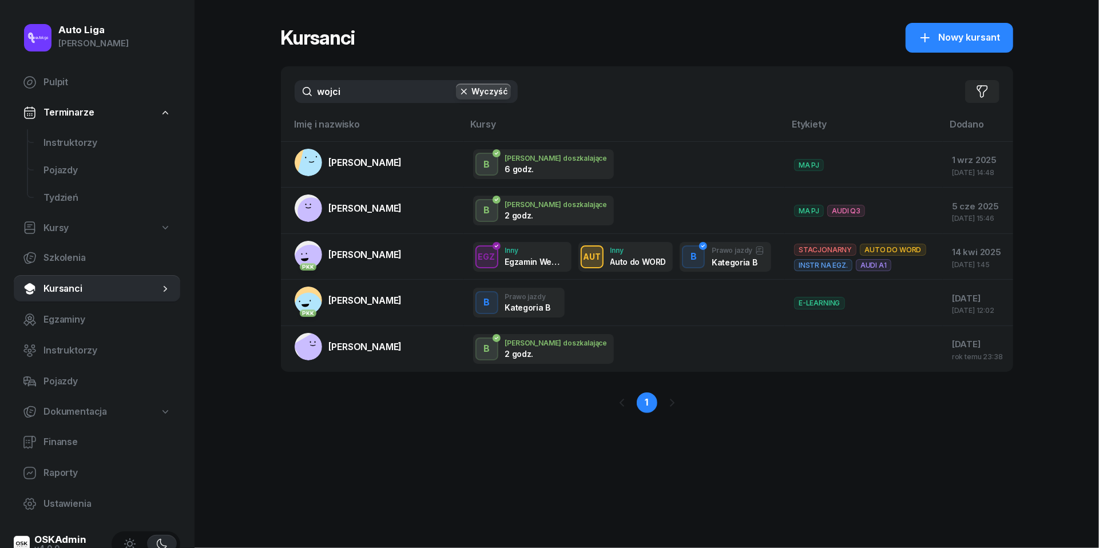
click at [356, 92] on input "wojci" at bounding box center [406, 91] width 223 height 23
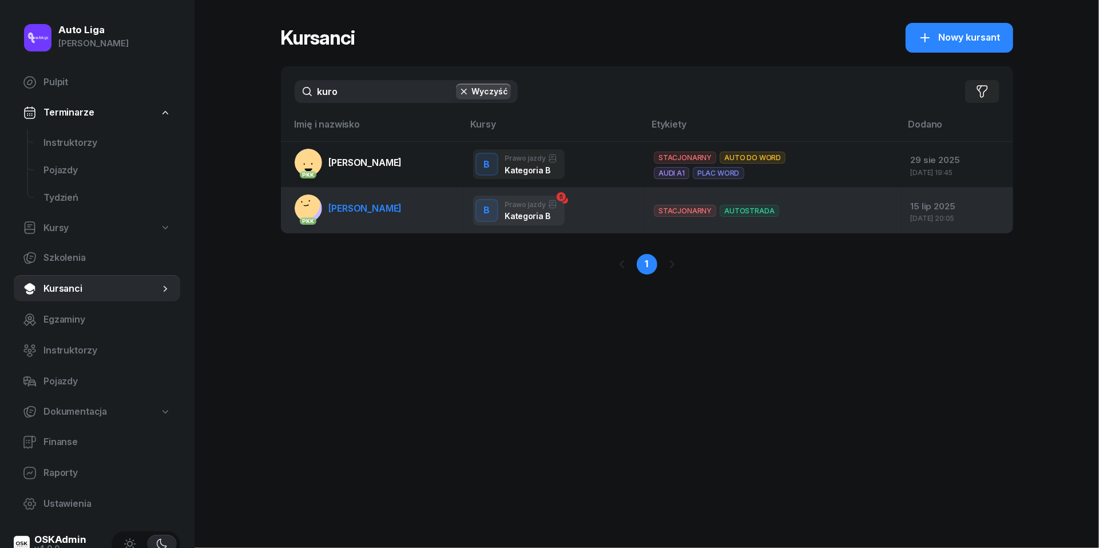
type input "kuro"
click at [377, 207] on span "[PERSON_NAME]" at bounding box center [365, 207] width 73 height 11
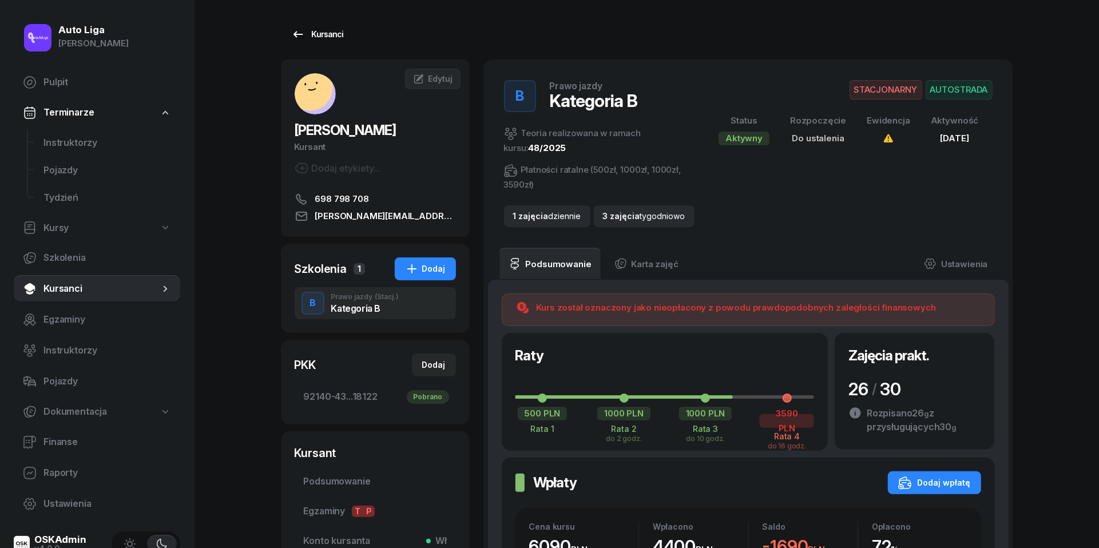
click at [297, 31] on icon at bounding box center [298, 34] width 14 height 14
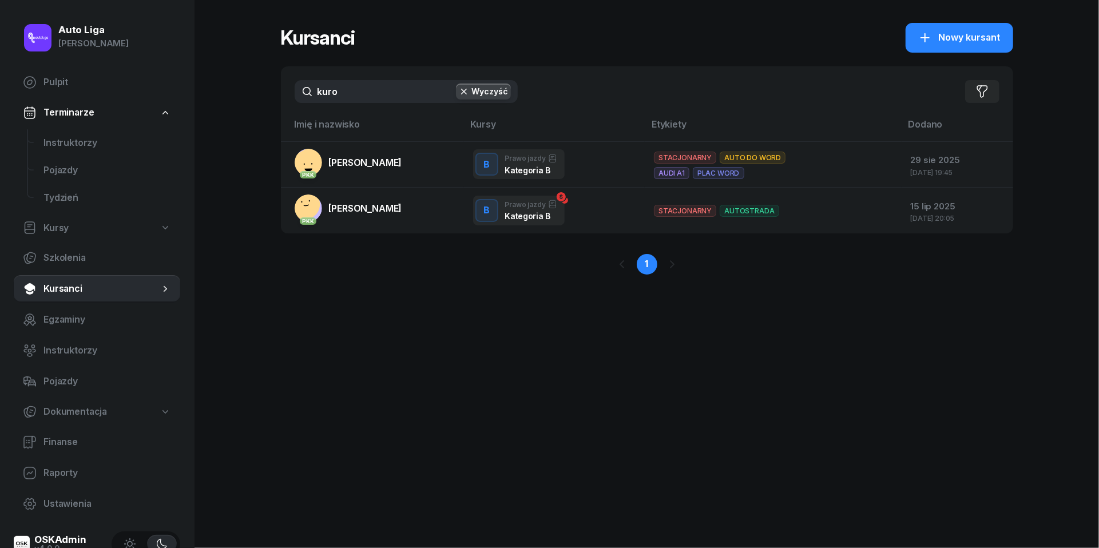
click at [342, 92] on input "kuro" at bounding box center [406, 91] width 223 height 23
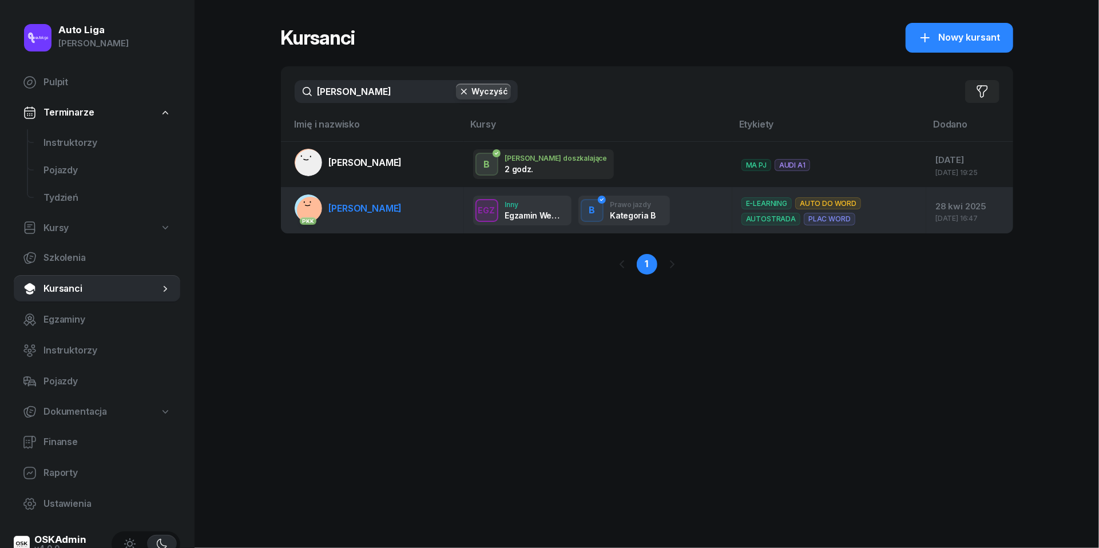
type input "[PERSON_NAME]"
click at [372, 206] on span "[PERSON_NAME]" at bounding box center [365, 207] width 73 height 11
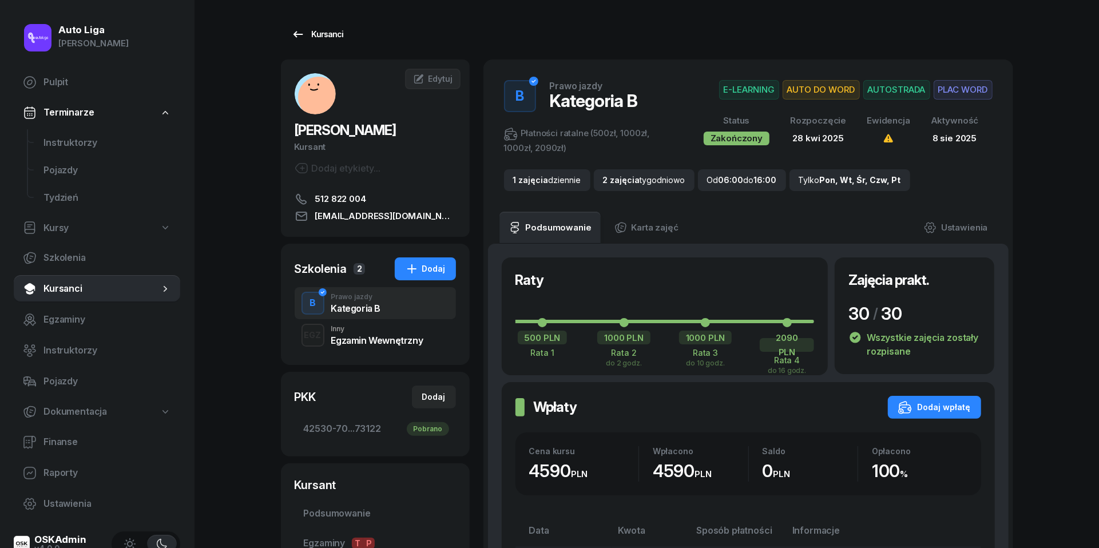
click at [296, 31] on icon at bounding box center [298, 34] width 14 height 14
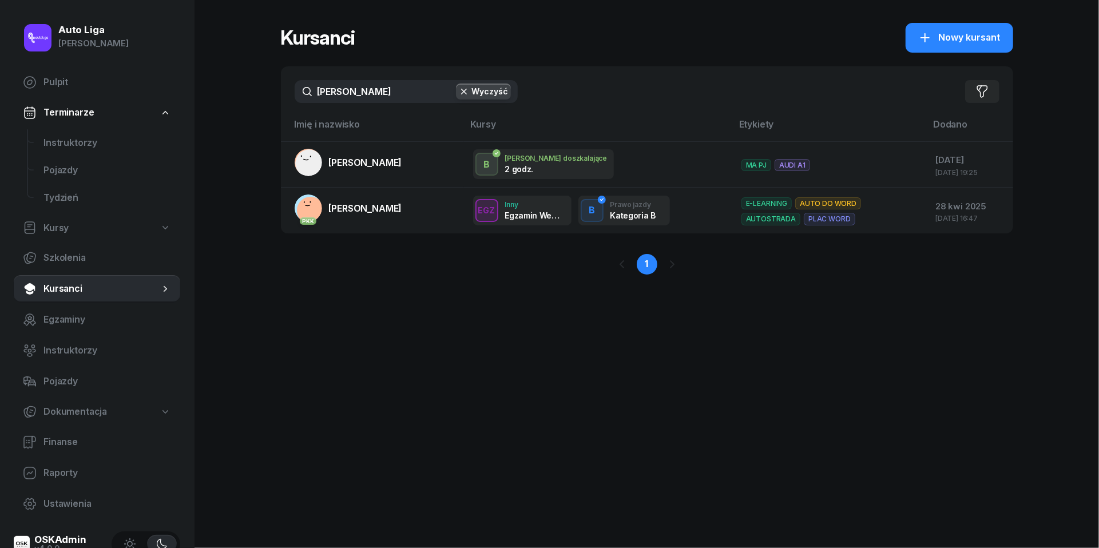
click at [369, 101] on input "[PERSON_NAME]" at bounding box center [406, 91] width 223 height 23
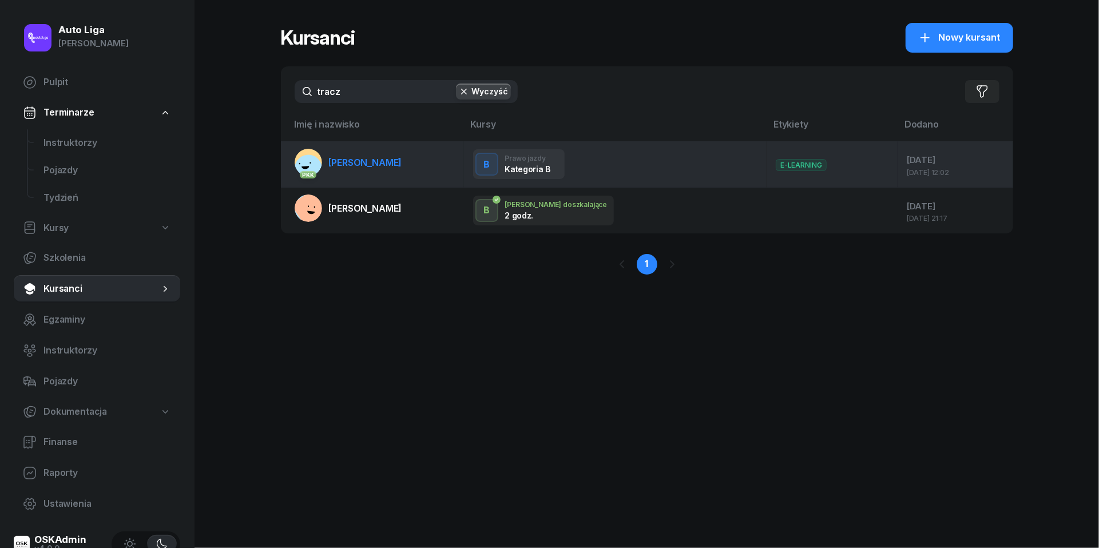
type input "tracz"
click at [371, 161] on span "[PERSON_NAME]" at bounding box center [365, 162] width 73 height 11
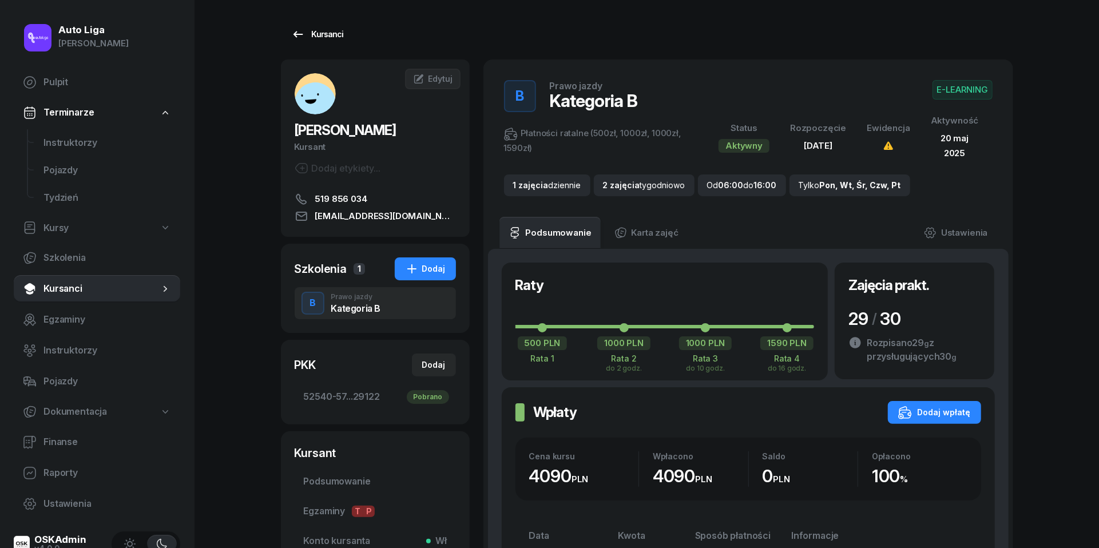
click at [303, 37] on icon at bounding box center [298, 34] width 14 height 14
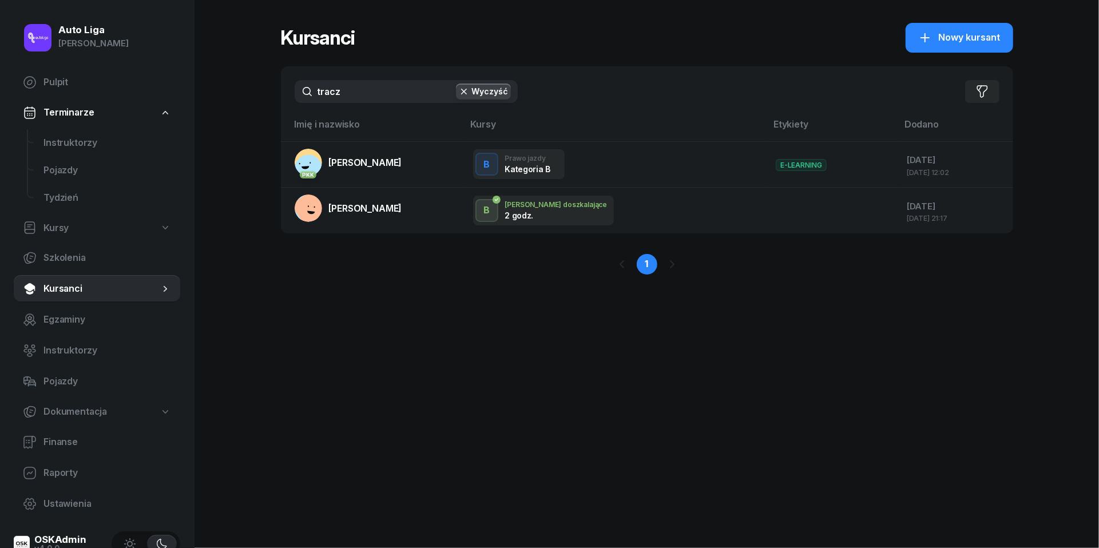
click at [360, 88] on input "tracz" at bounding box center [406, 91] width 223 height 23
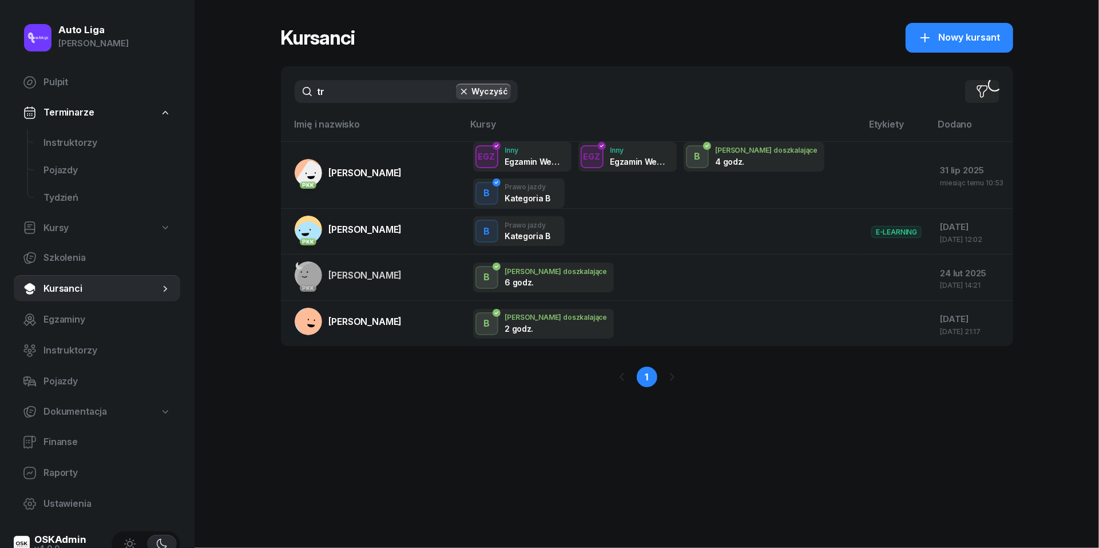
type input "t"
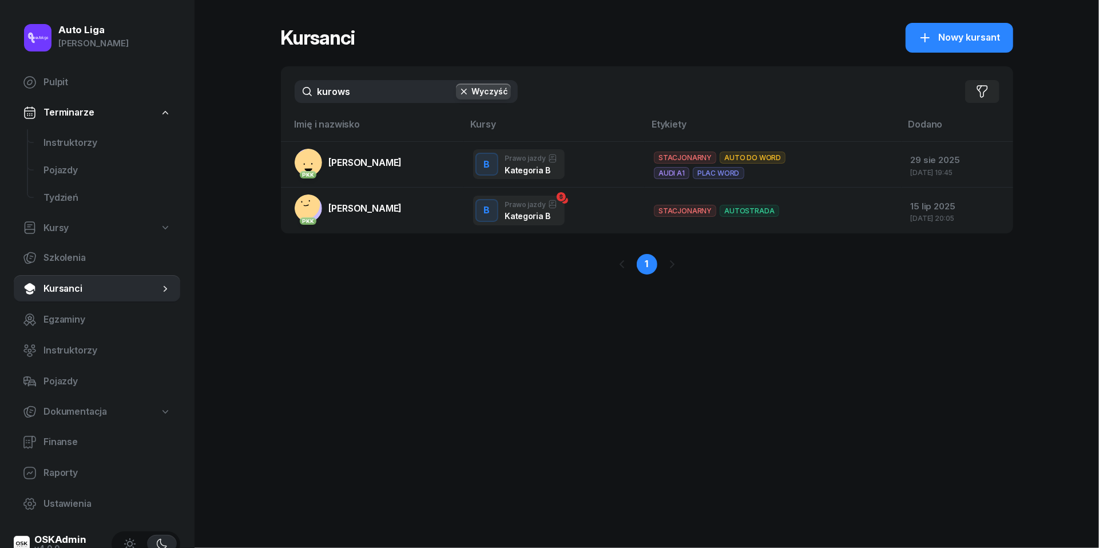
type input "kurowa"
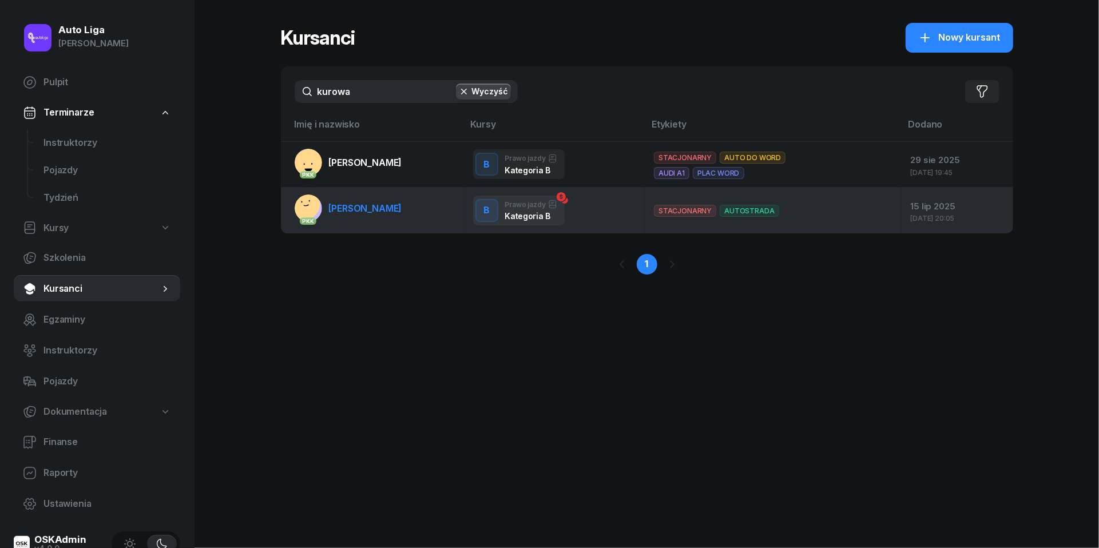
drag, startPoint x: 360, startPoint y: 88, endPoint x: 381, endPoint y: 202, distance: 115.7
click at [381, 202] on span "[PERSON_NAME]" at bounding box center [365, 207] width 73 height 11
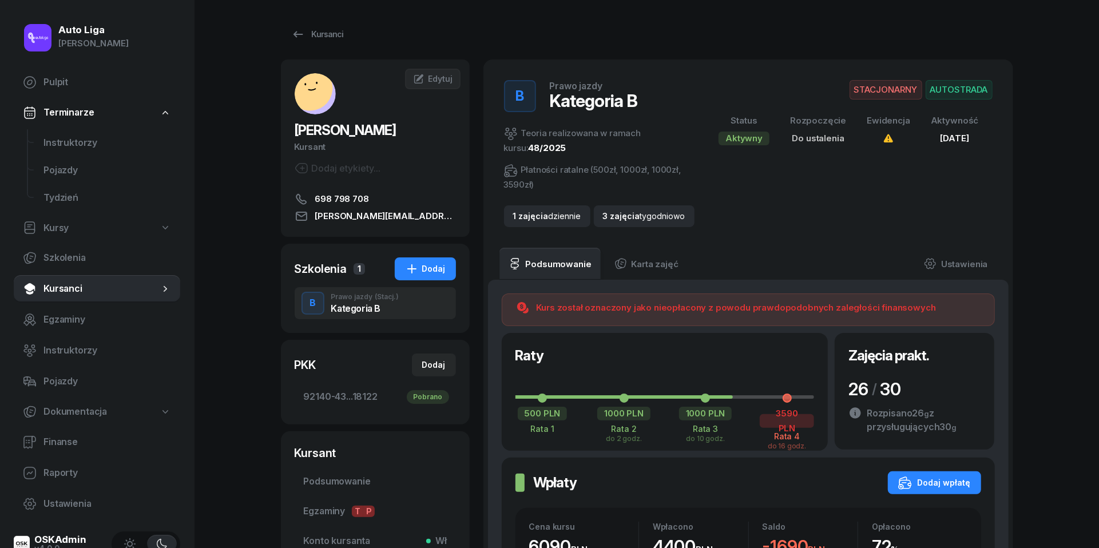
click at [86, 296] on link "Kursanci" at bounding box center [97, 288] width 166 height 27
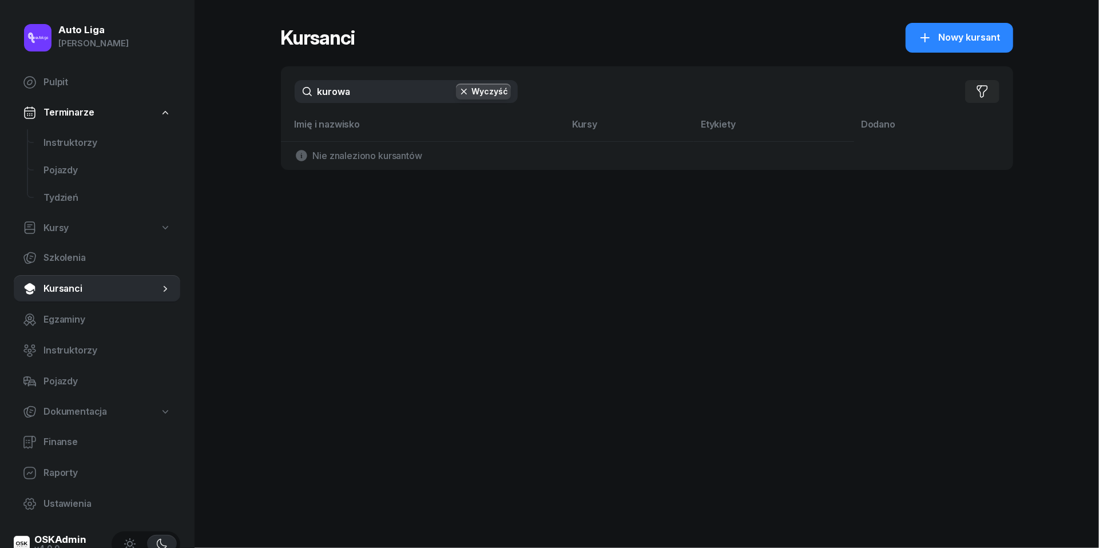
click at [379, 95] on input "kurowa" at bounding box center [406, 91] width 223 height 23
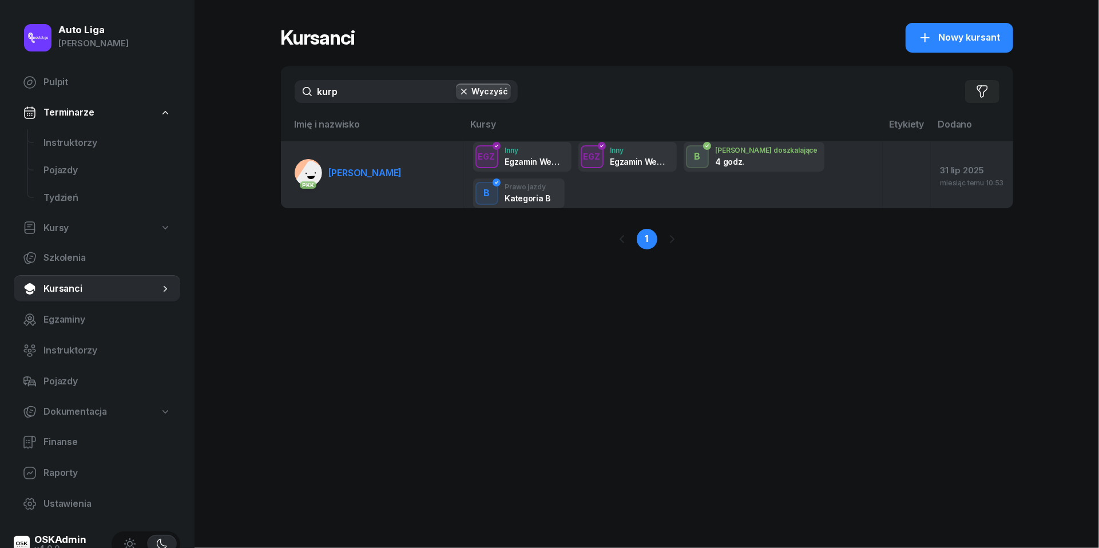
type input "kurp"
click at [376, 167] on span "[PERSON_NAME]" at bounding box center [365, 172] width 73 height 11
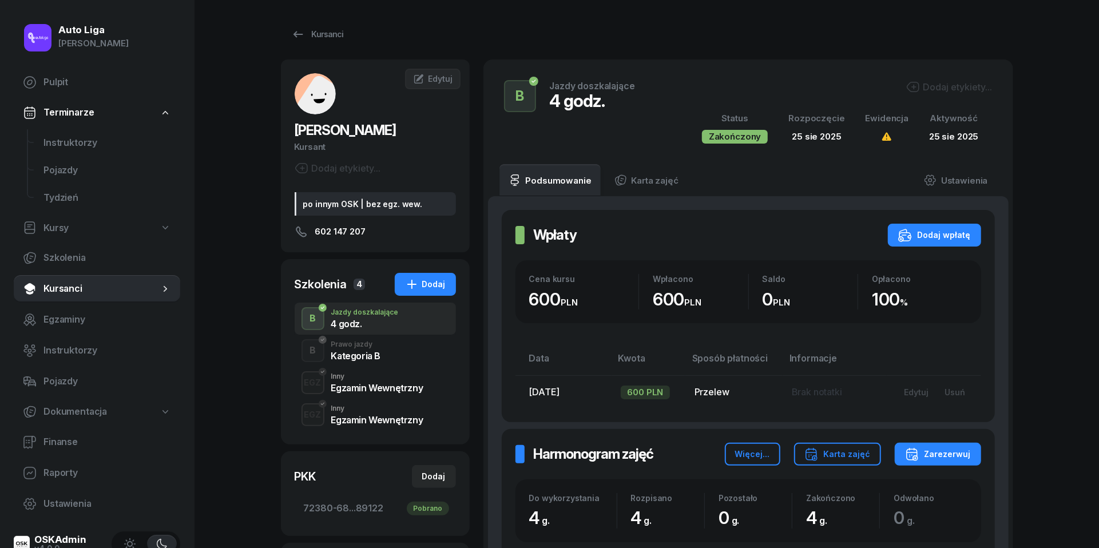
click at [399, 348] on div "B Prawo jazdy Kategoria B" at bounding box center [375, 351] width 161 height 32
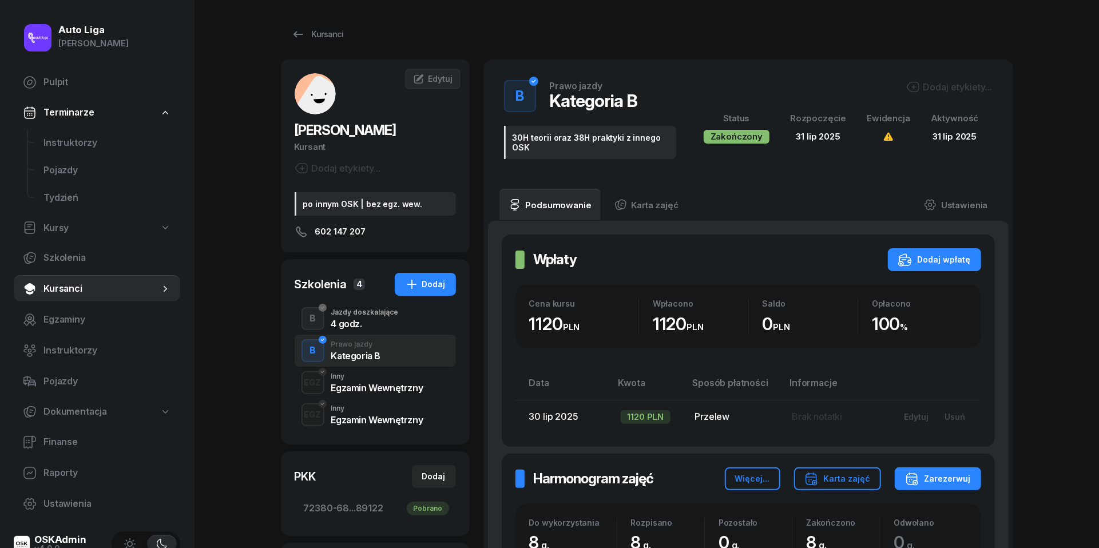
click at [360, 325] on div "4 godz." at bounding box center [364, 323] width 67 height 9
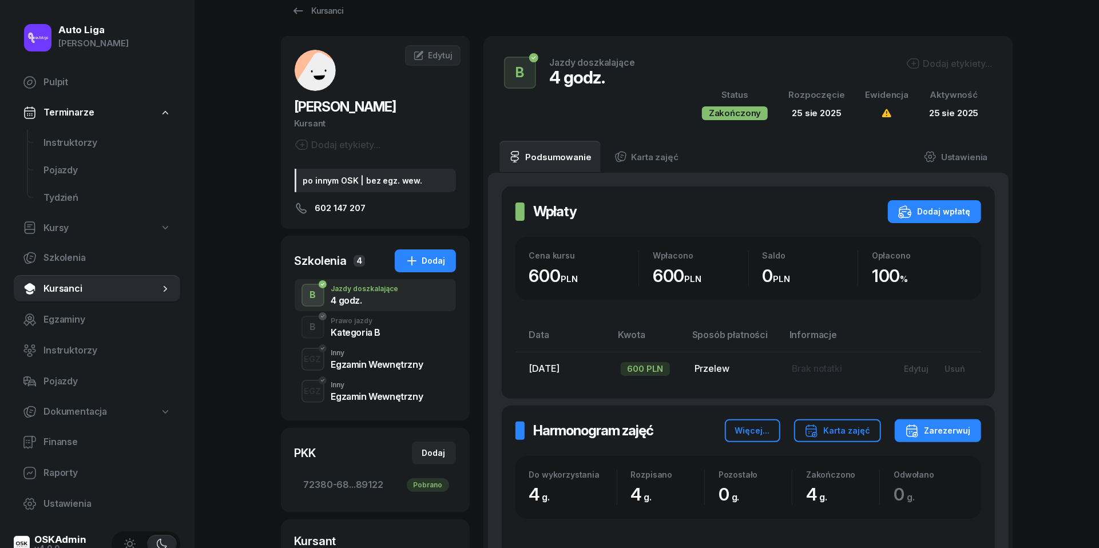
scroll to position [22, 0]
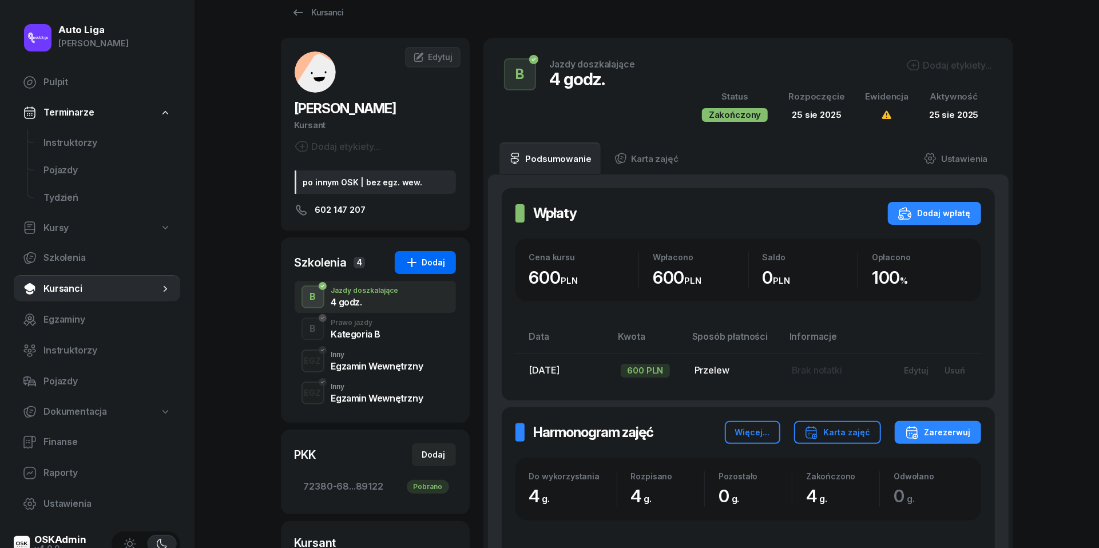
click at [426, 261] on div "Dodaj" at bounding box center [425, 263] width 41 height 14
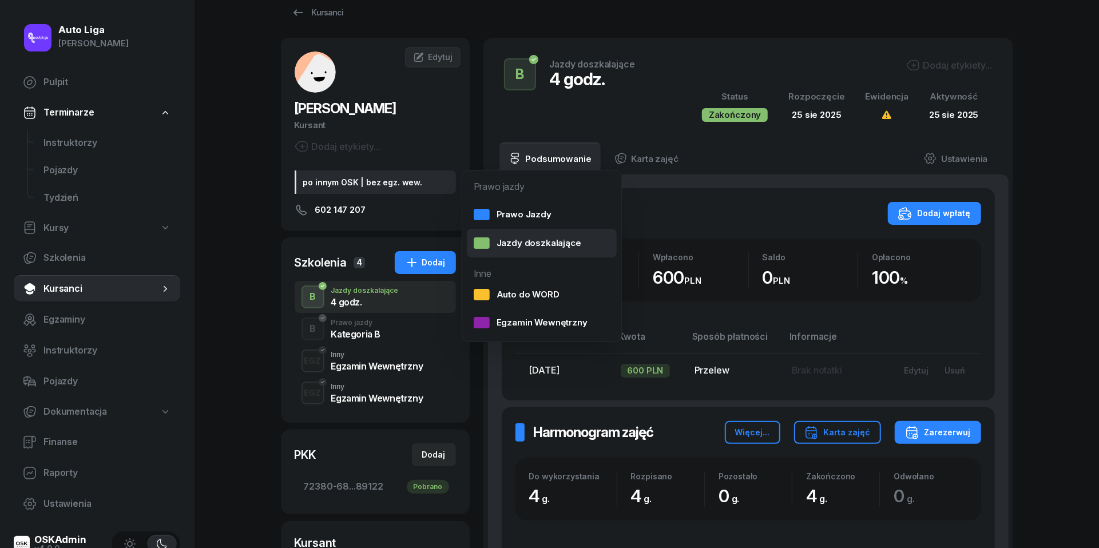
click at [532, 241] on div "Jazdy doszkalające" at bounding box center [528, 243] width 108 height 15
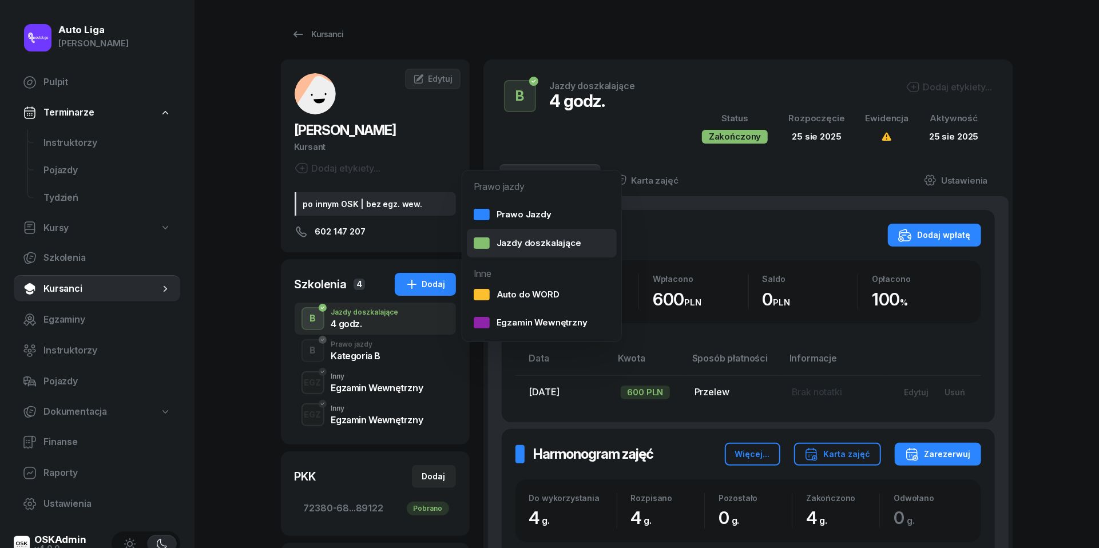
select select "B"
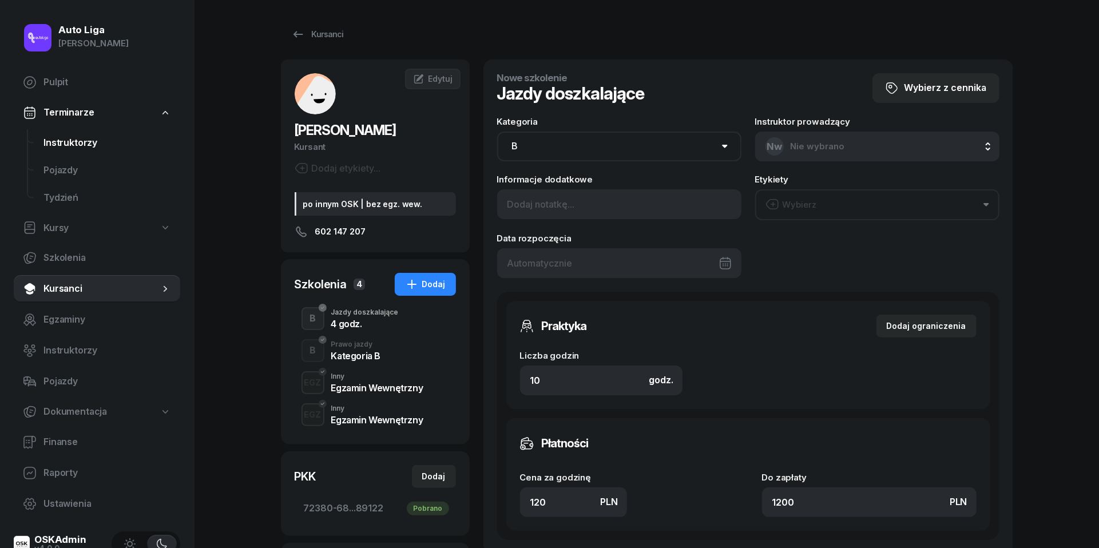
click at [79, 138] on span "Instruktorzy" at bounding box center [107, 143] width 128 height 15
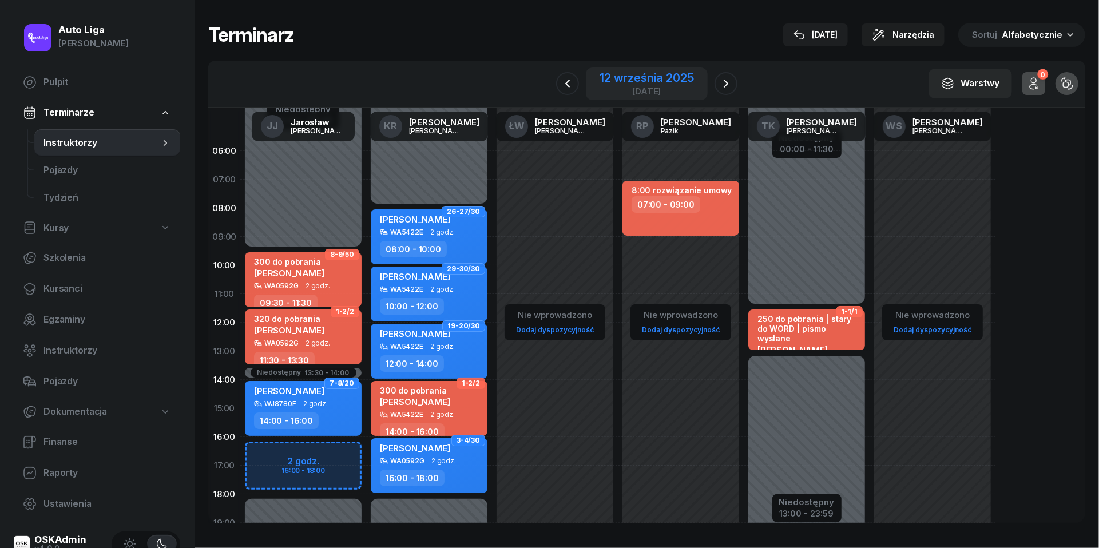
click at [652, 83] on div "12 września 2025" at bounding box center [646, 77] width 94 height 11
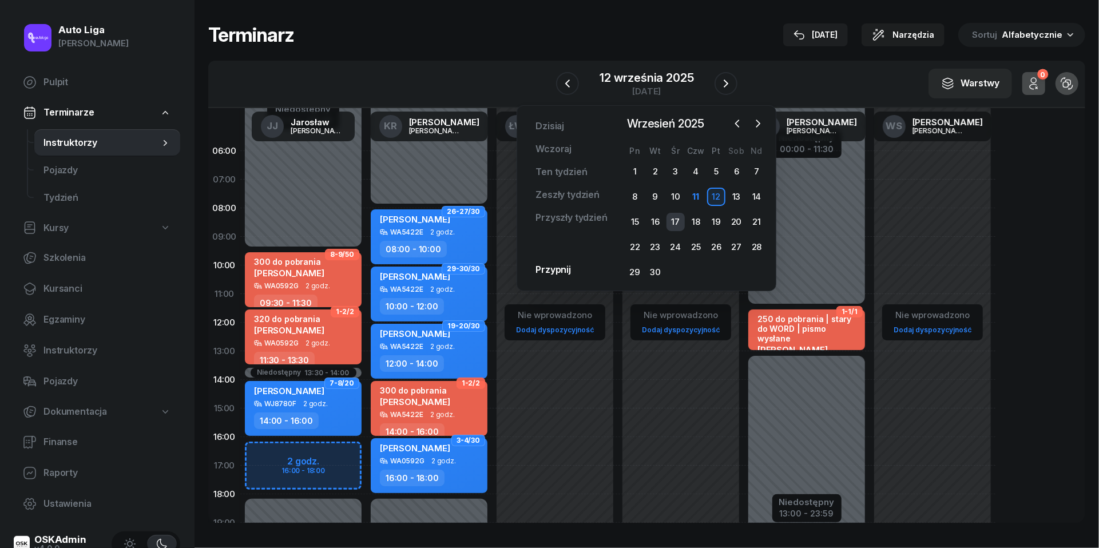
click at [675, 223] on div "17" at bounding box center [675, 222] width 18 height 18
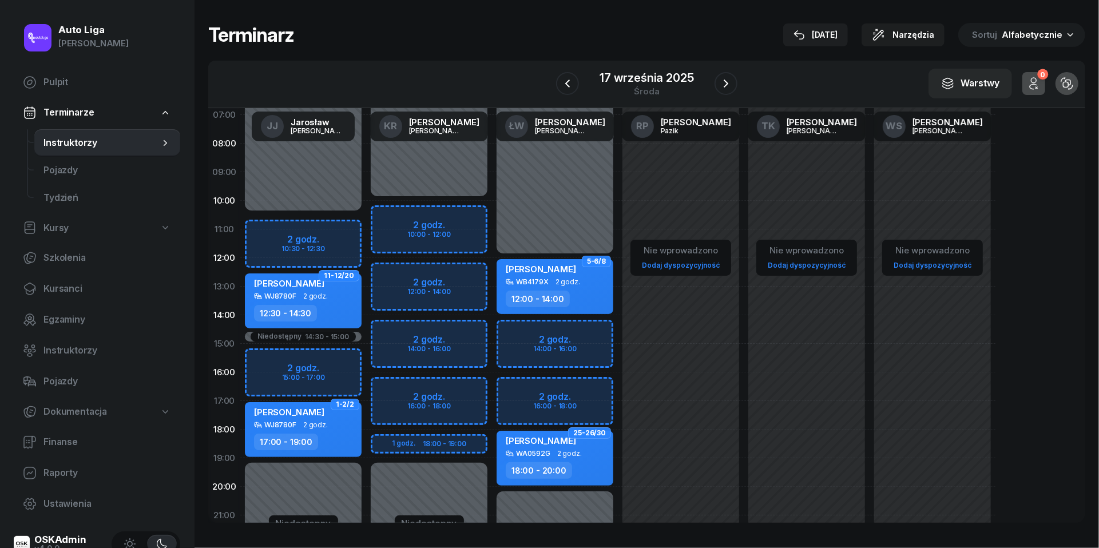
scroll to position [66, 0]
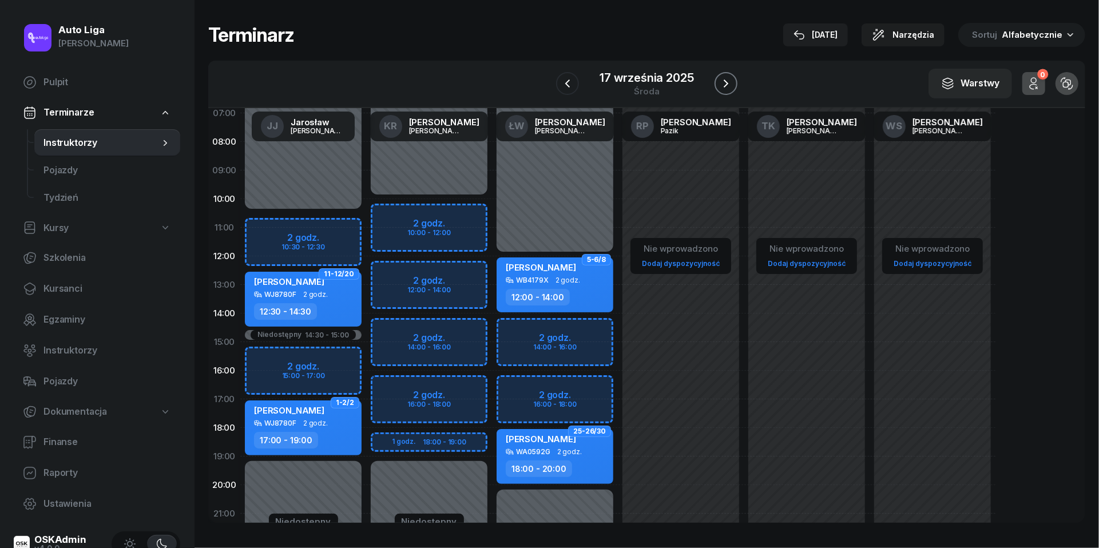
click at [730, 87] on icon "button" at bounding box center [726, 84] width 14 height 14
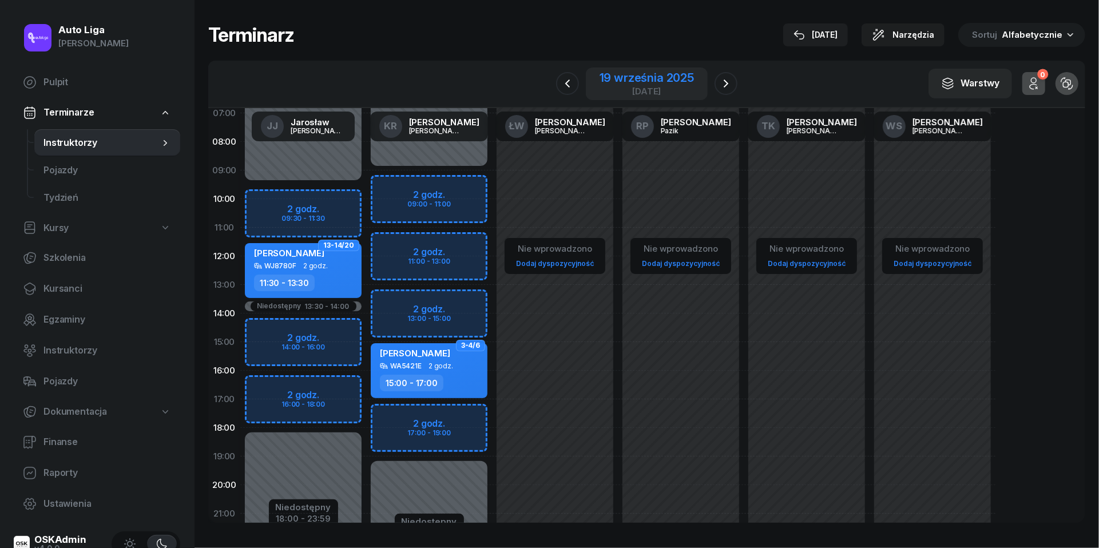
click at [635, 92] on div "[DATE]" at bounding box center [646, 91] width 94 height 9
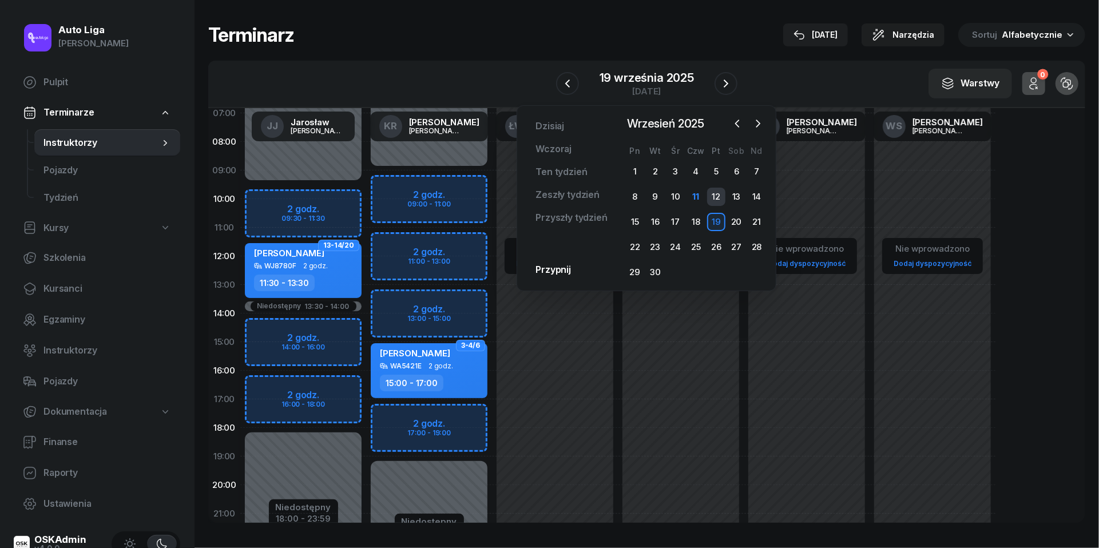
click at [715, 197] on div "12" at bounding box center [716, 197] width 18 height 18
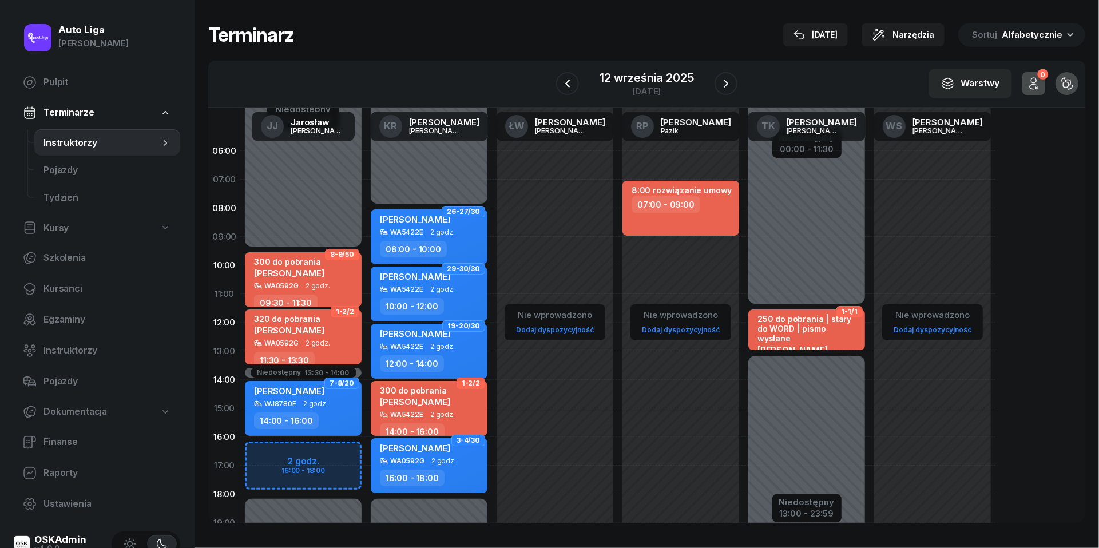
click at [684, 217] on div "8:00 rozwiązanie umowy 07:00 - 09:00" at bounding box center [680, 208] width 117 height 55
select select "07"
select select "09"
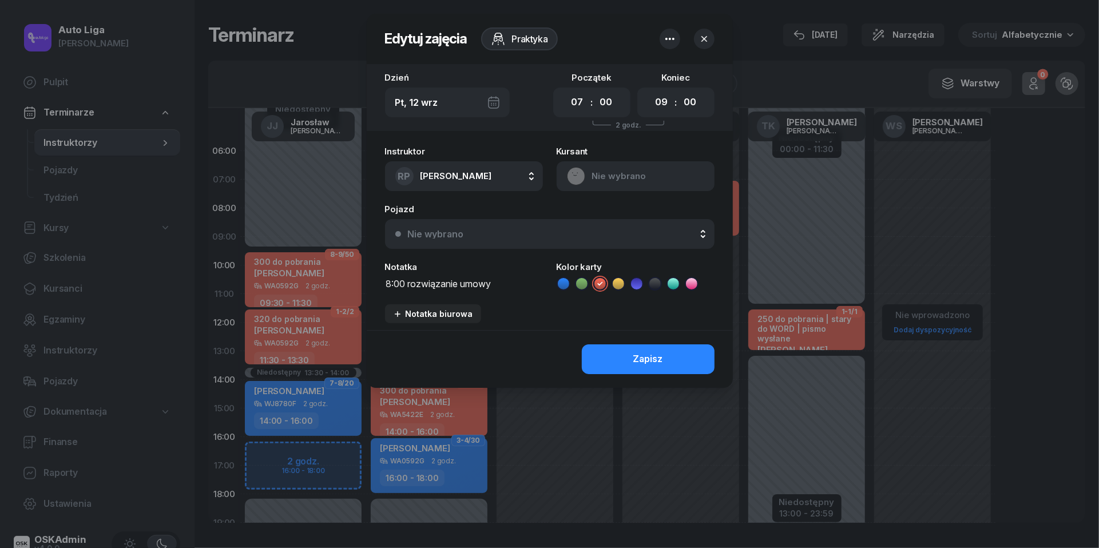
click at [496, 102] on div "Pt, 12 wrz" at bounding box center [447, 102] width 125 height 30
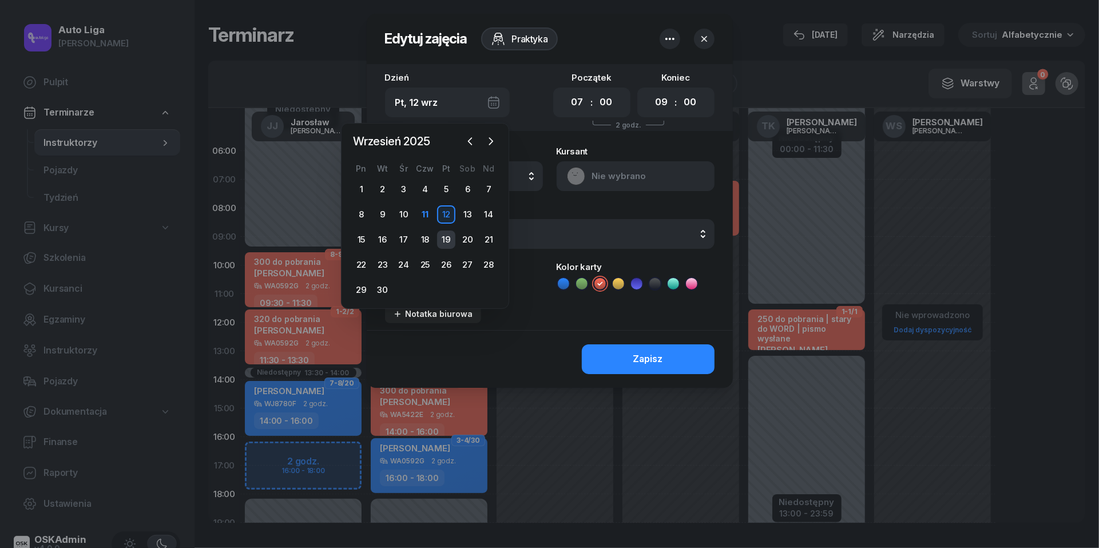
click at [450, 237] on div "19" at bounding box center [446, 239] width 18 height 18
type input "Pt, 19 wrz"
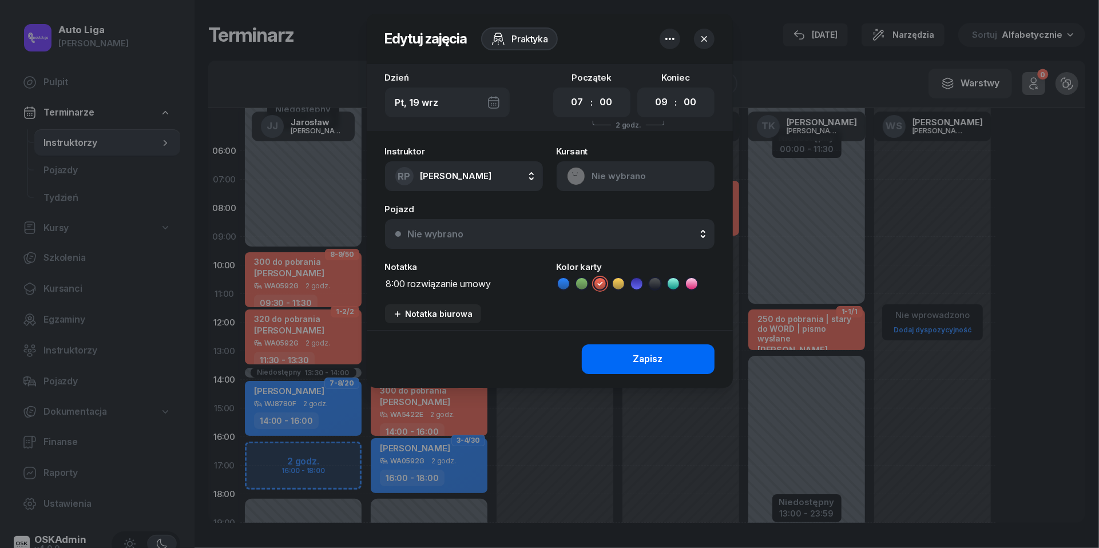
click at [655, 348] on button "Zapisz" at bounding box center [648, 359] width 133 height 30
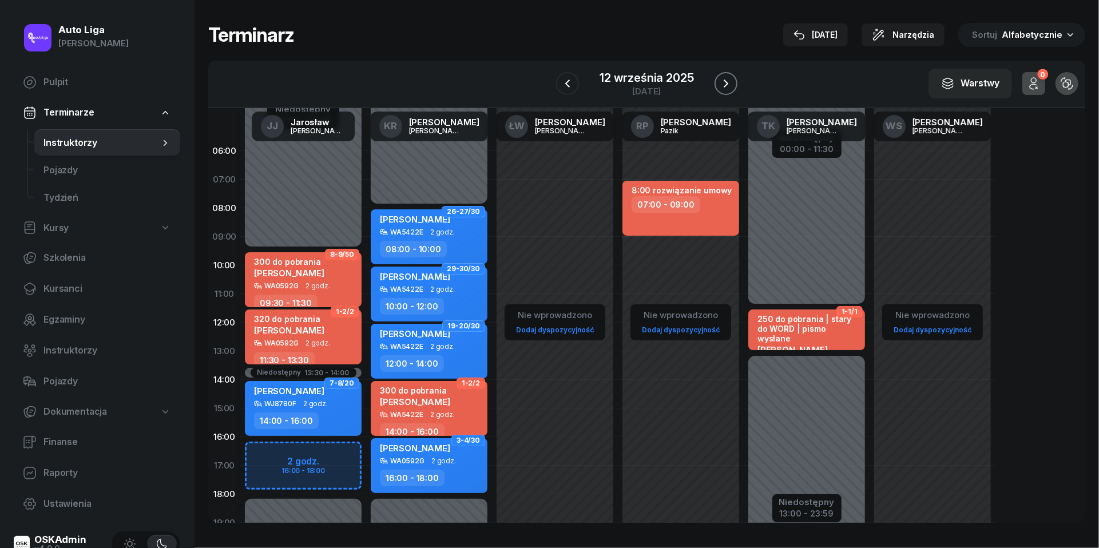
click at [722, 87] on icon "button" at bounding box center [726, 84] width 14 height 14
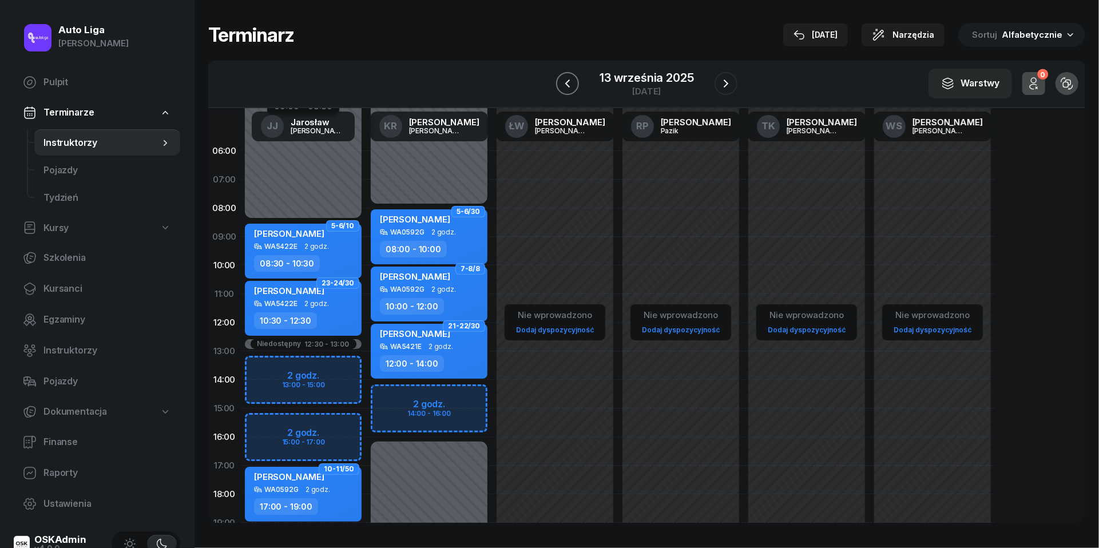
click at [558, 78] on button "button" at bounding box center [567, 83] width 23 height 23
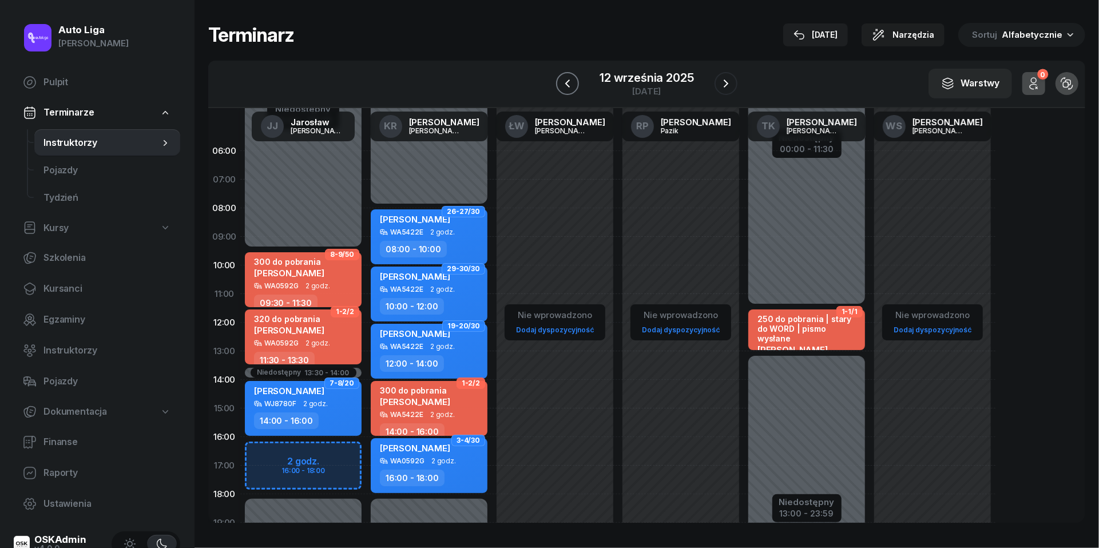
click at [560, 78] on icon "button" at bounding box center [567, 84] width 14 height 14
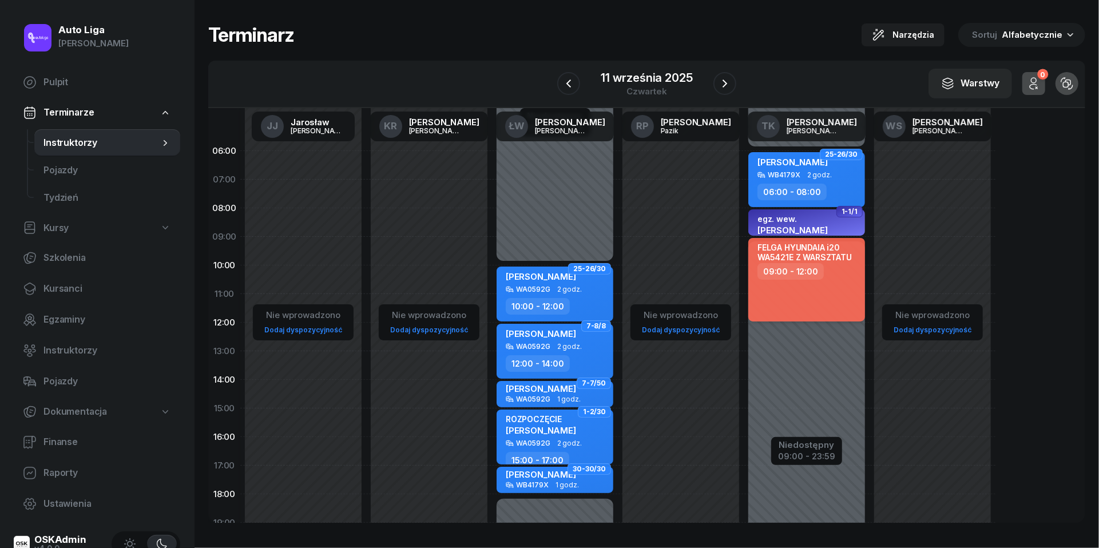
click at [810, 280] on div "FELGA HYUNDAIA i20 WA5421E Z WARSZTATU 09:00 - 12:00" at bounding box center [806, 279] width 117 height 83
select select "09"
select select "12"
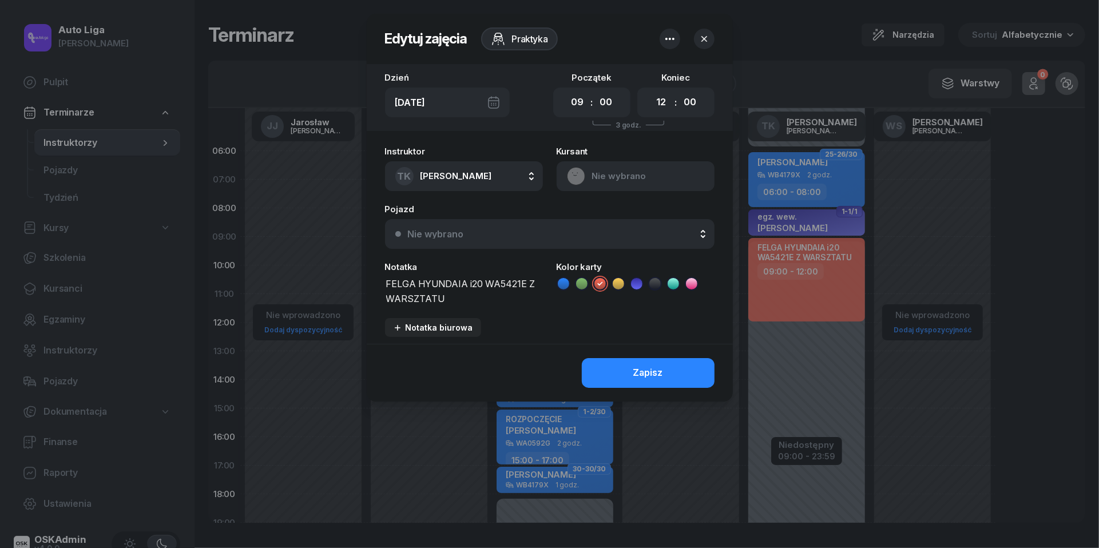
click at [493, 98] on div "[DATE]" at bounding box center [447, 102] width 125 height 30
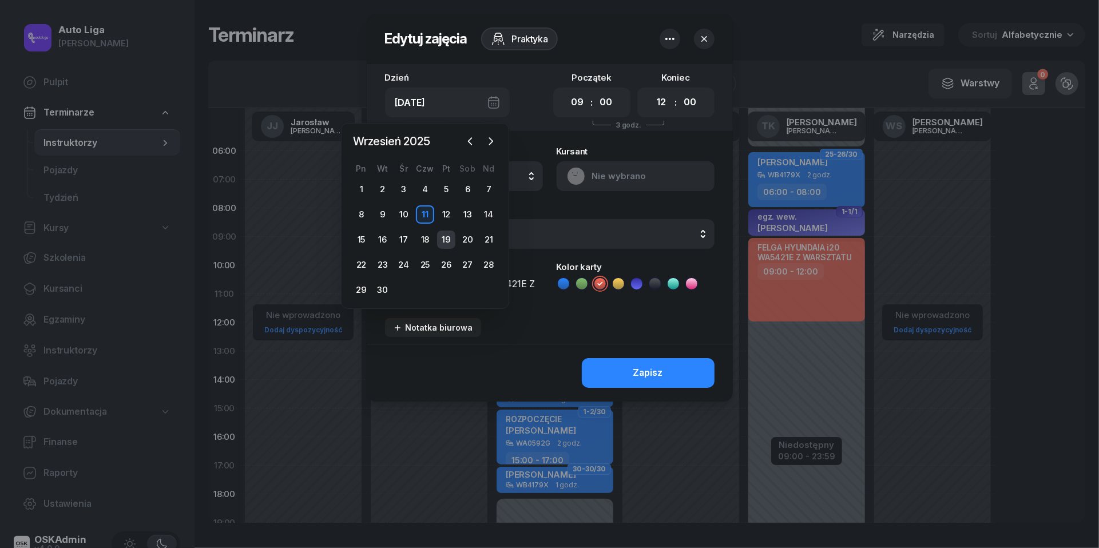
click at [445, 236] on div "19" at bounding box center [446, 239] width 18 height 18
type input "Pt, 19 wrz"
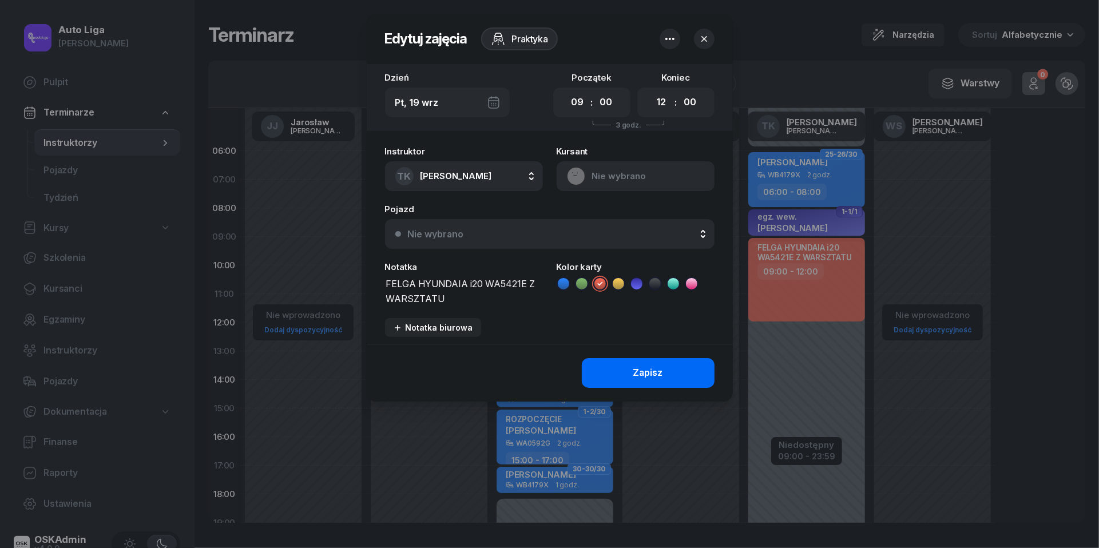
click at [641, 381] on button "Zapisz" at bounding box center [648, 373] width 133 height 30
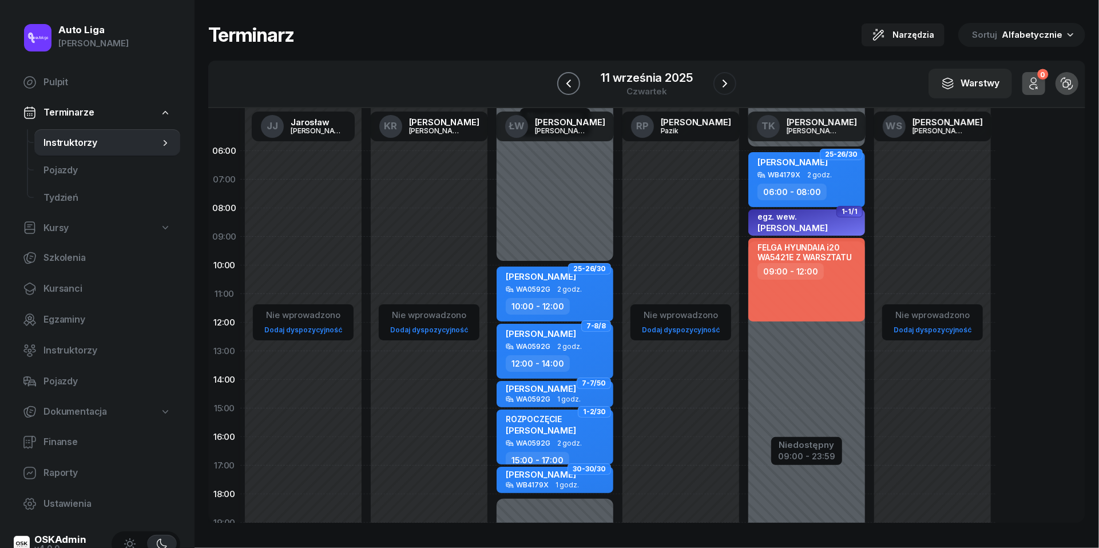
click at [570, 86] on icon "button" at bounding box center [568, 83] width 5 height 8
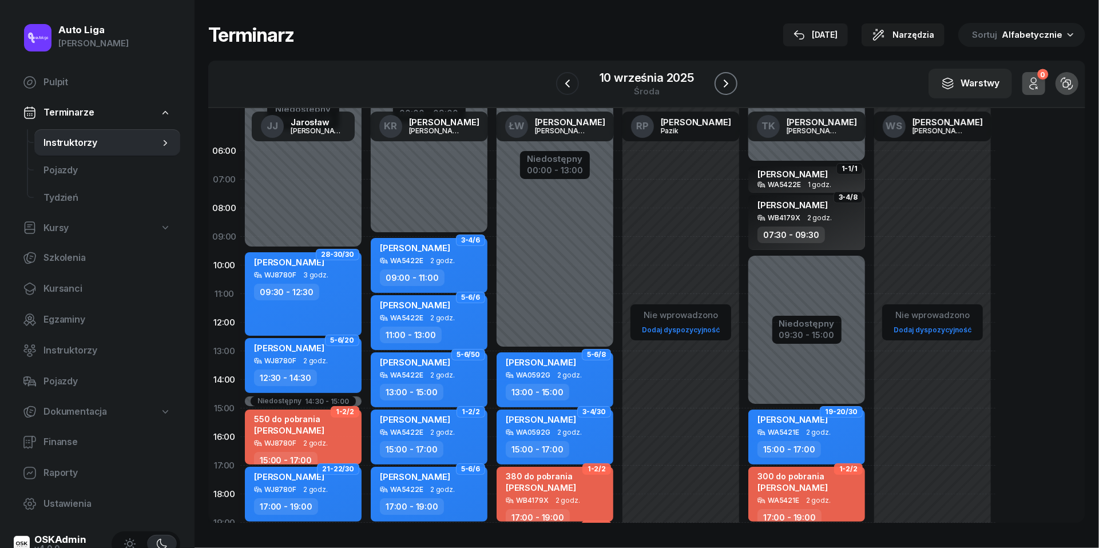
click at [726, 85] on icon "button" at bounding box center [725, 83] width 5 height 8
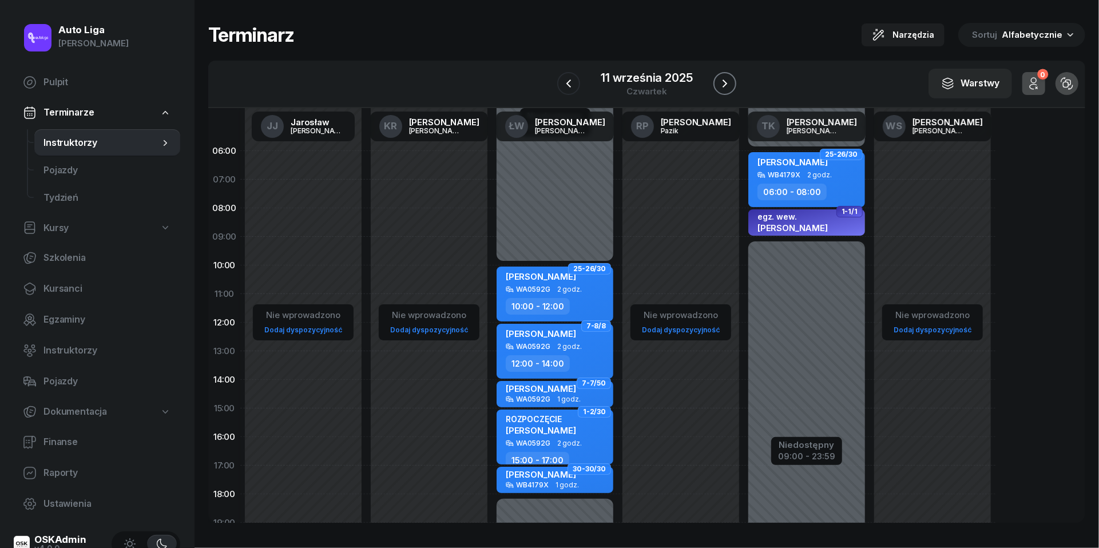
click at [722, 86] on icon "button" at bounding box center [725, 84] width 14 height 14
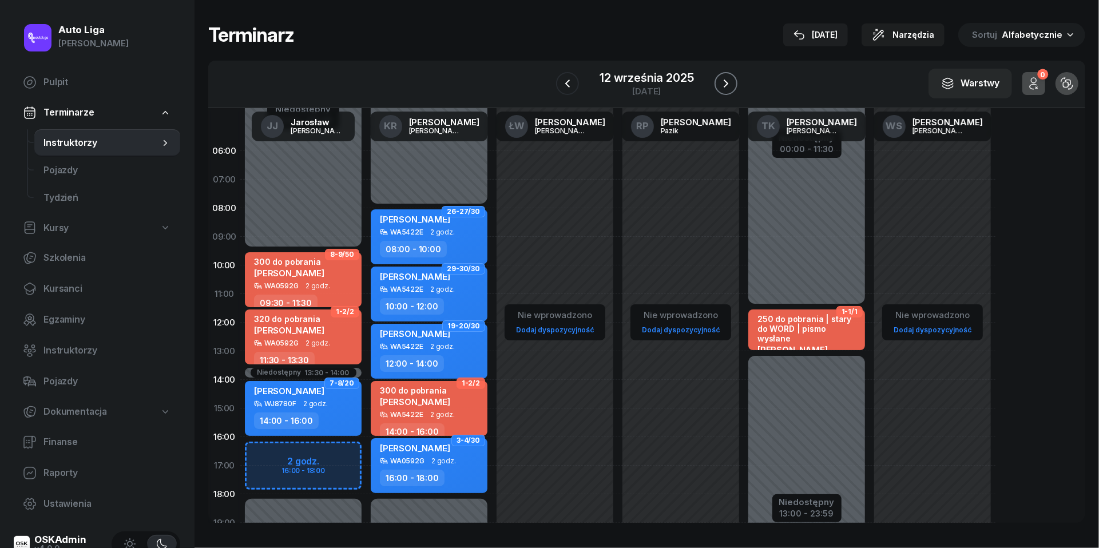
click at [722, 86] on icon "button" at bounding box center [726, 84] width 14 height 14
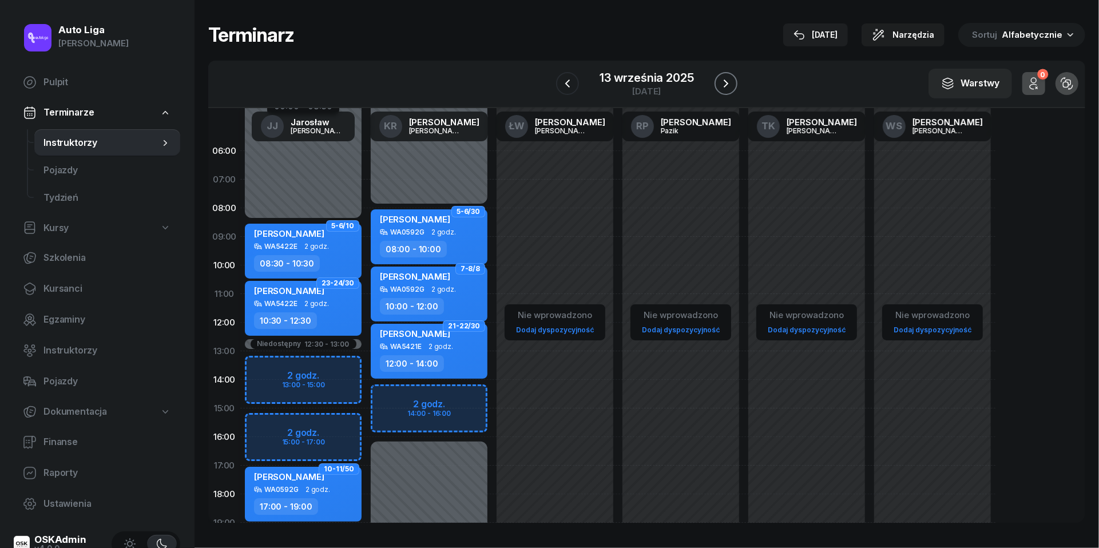
click at [722, 86] on icon "button" at bounding box center [726, 84] width 14 height 14
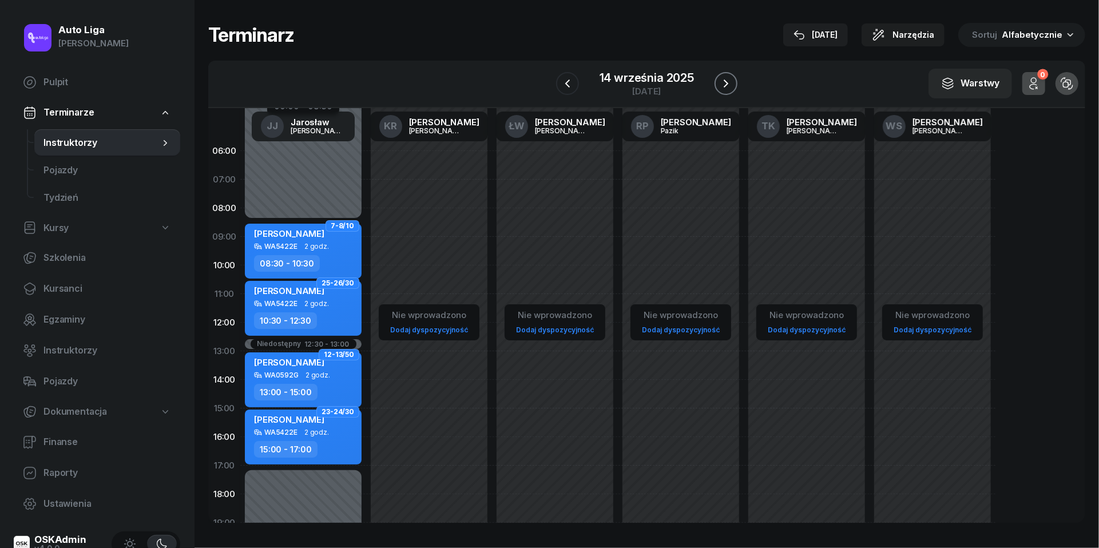
click at [722, 86] on icon "button" at bounding box center [726, 84] width 14 height 14
